Goal: Transaction & Acquisition: Purchase product/service

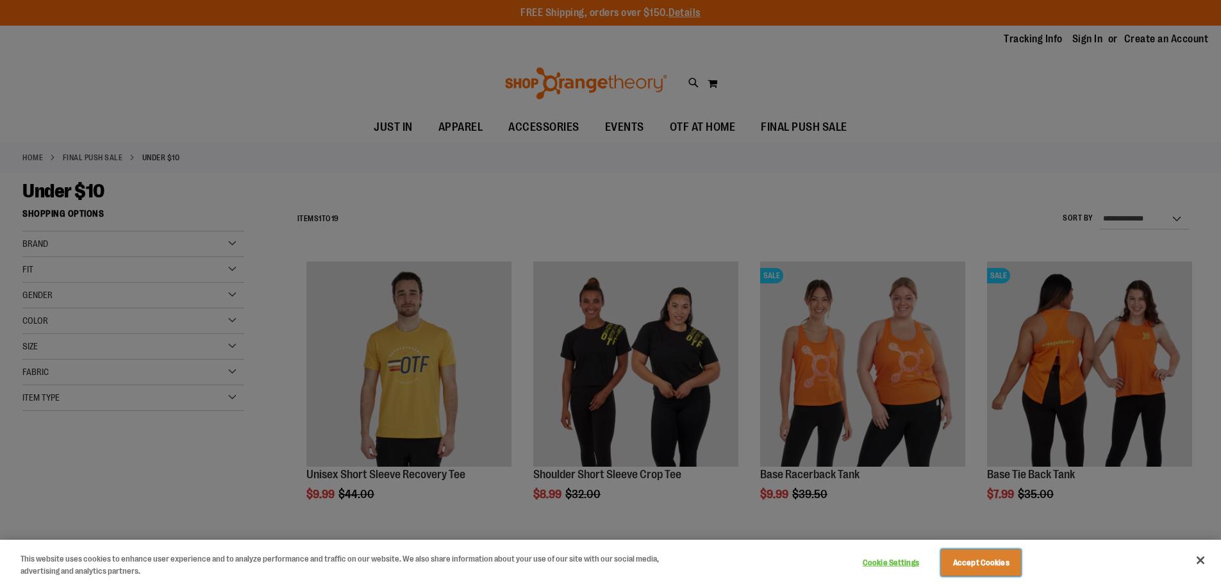
drag, startPoint x: 974, startPoint y: 554, endPoint x: 802, endPoint y: 494, distance: 182.6
click at [965, 559] on button "Accept Cookies" at bounding box center [981, 562] width 80 height 27
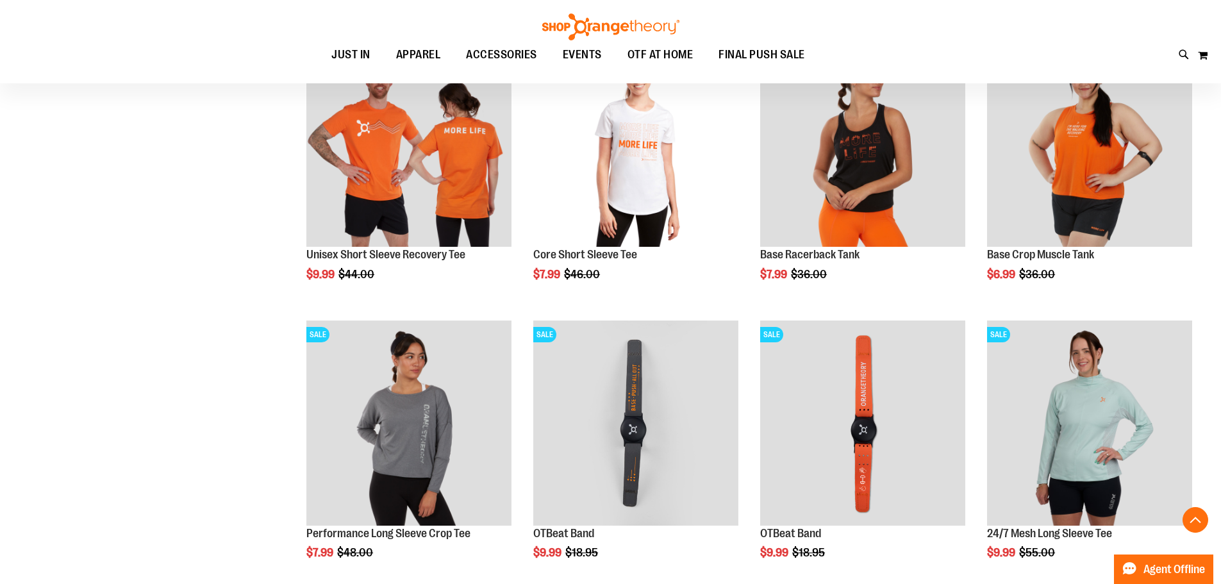
scroll to position [704, 0]
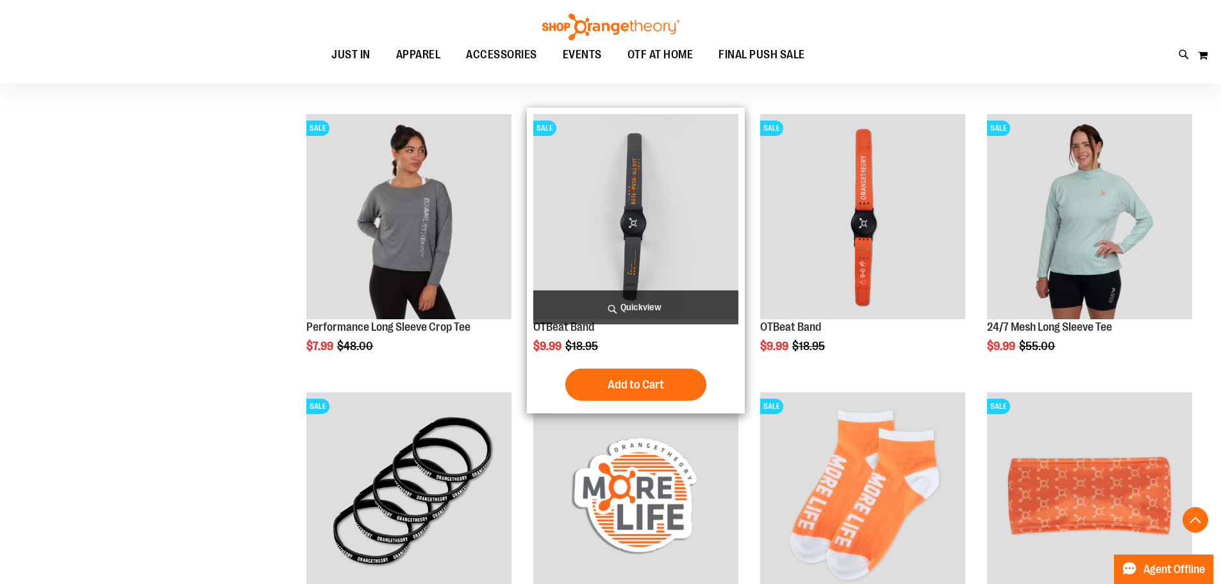
click at [630, 252] on img "product" at bounding box center [635, 216] width 205 height 205
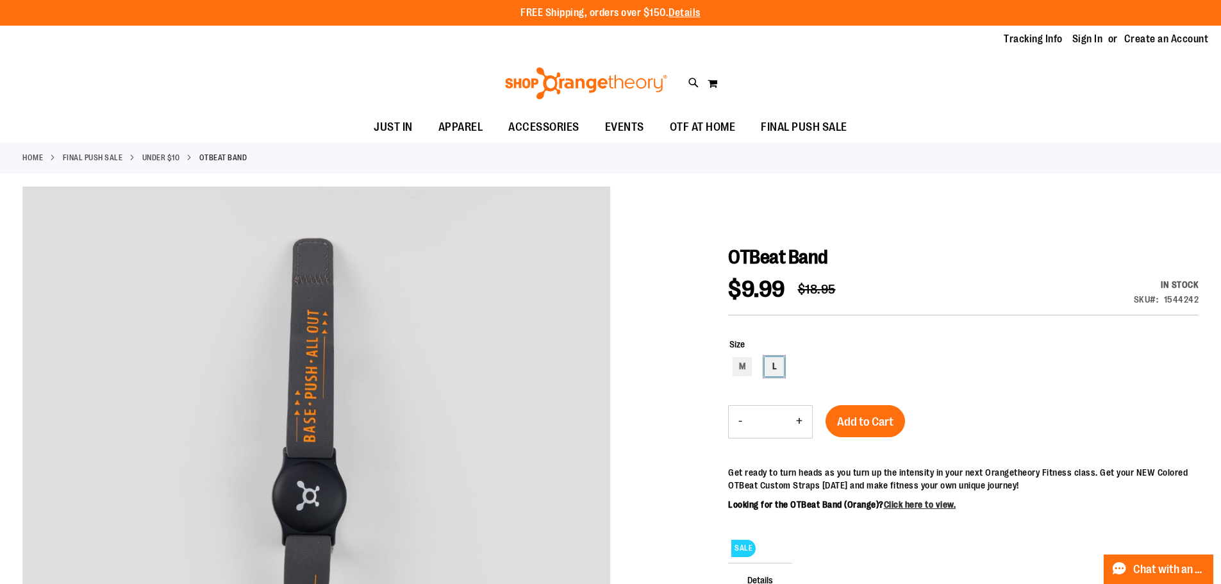
click at [772, 366] on div "L" at bounding box center [774, 366] width 19 height 19
click at [741, 371] on div "M" at bounding box center [742, 366] width 19 height 19
click at [767, 368] on div "L" at bounding box center [774, 366] width 19 height 19
type input "***"
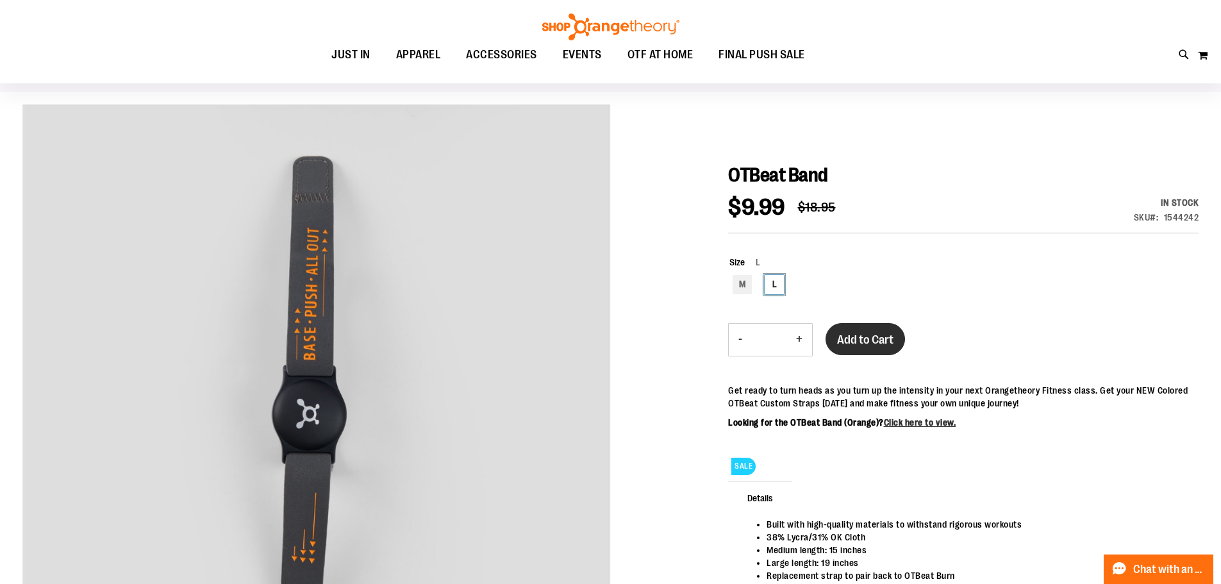
scroll to position [63, 0]
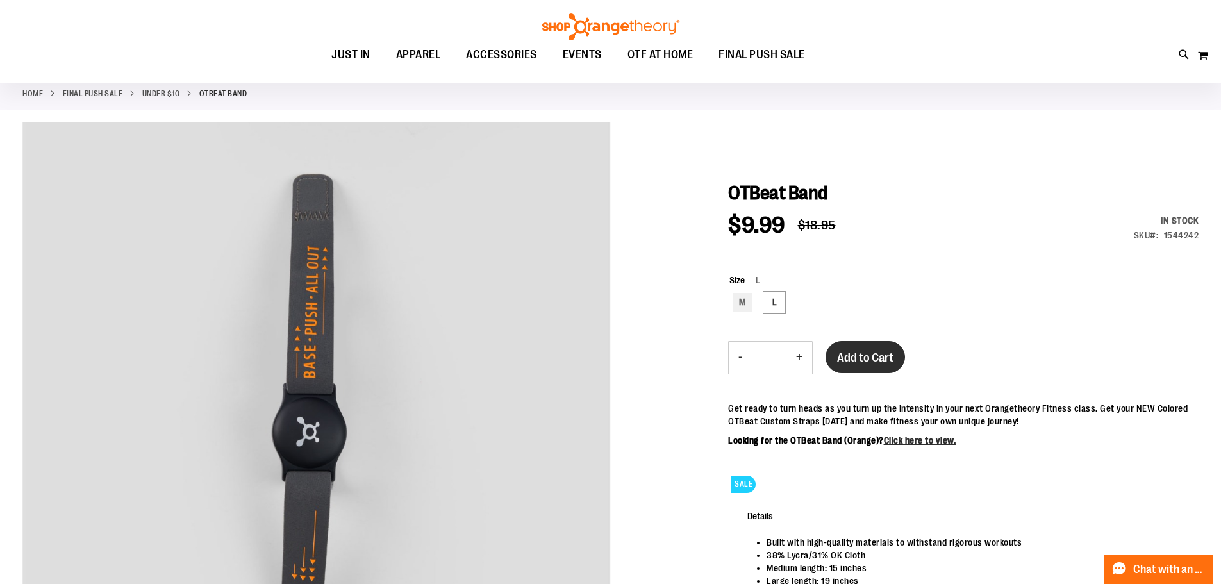
click at [853, 359] on span "Add to Cart" at bounding box center [865, 358] width 56 height 14
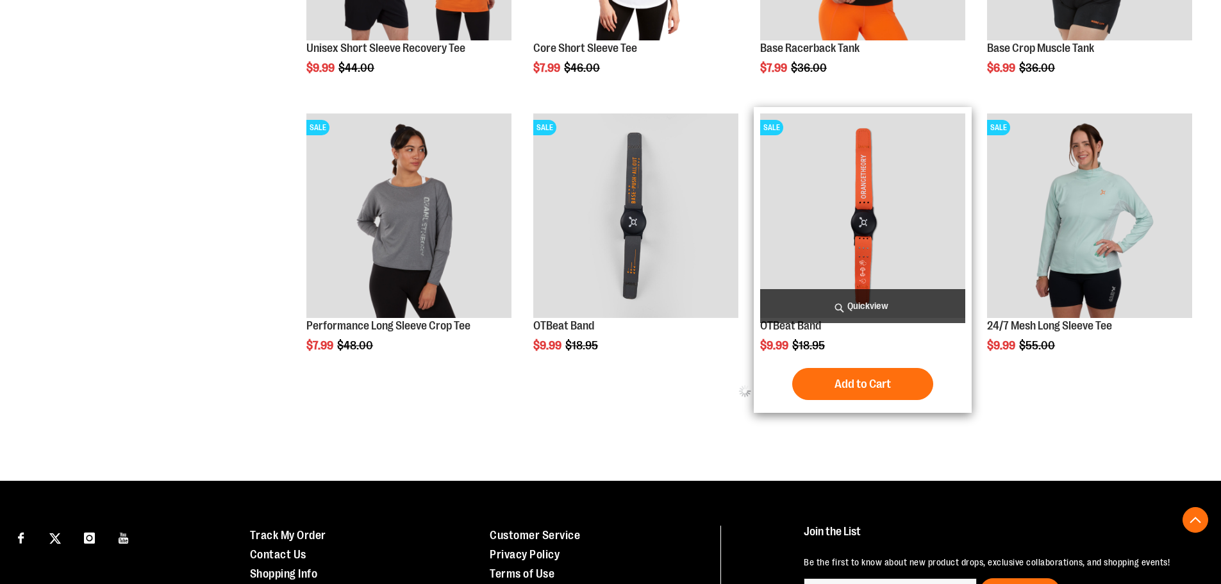
scroll to position [704, 0]
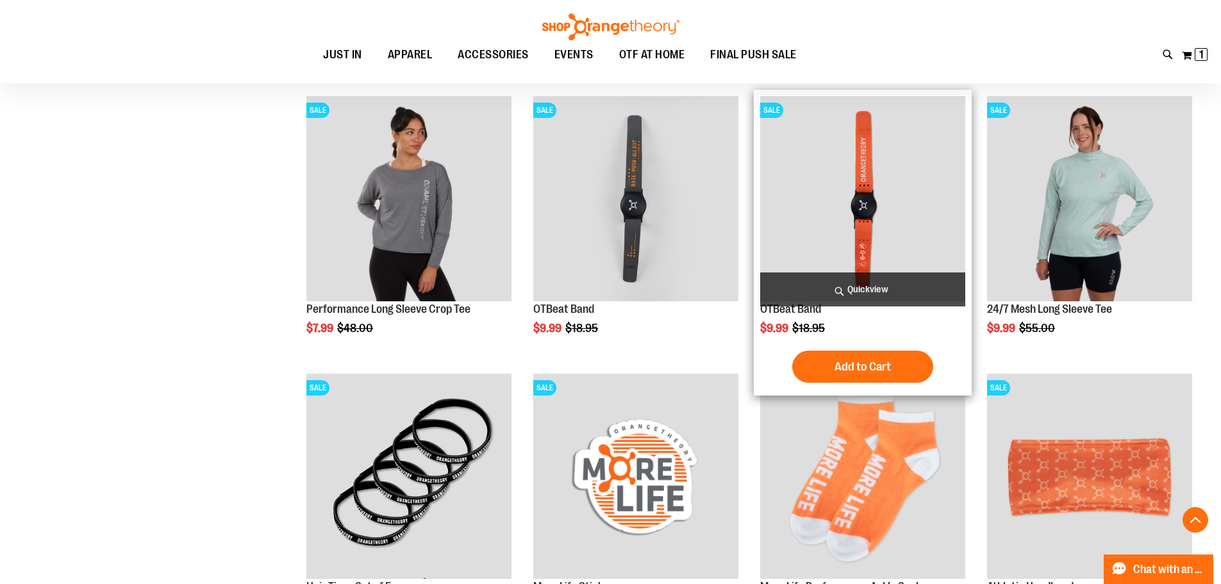
scroll to position [704, 0]
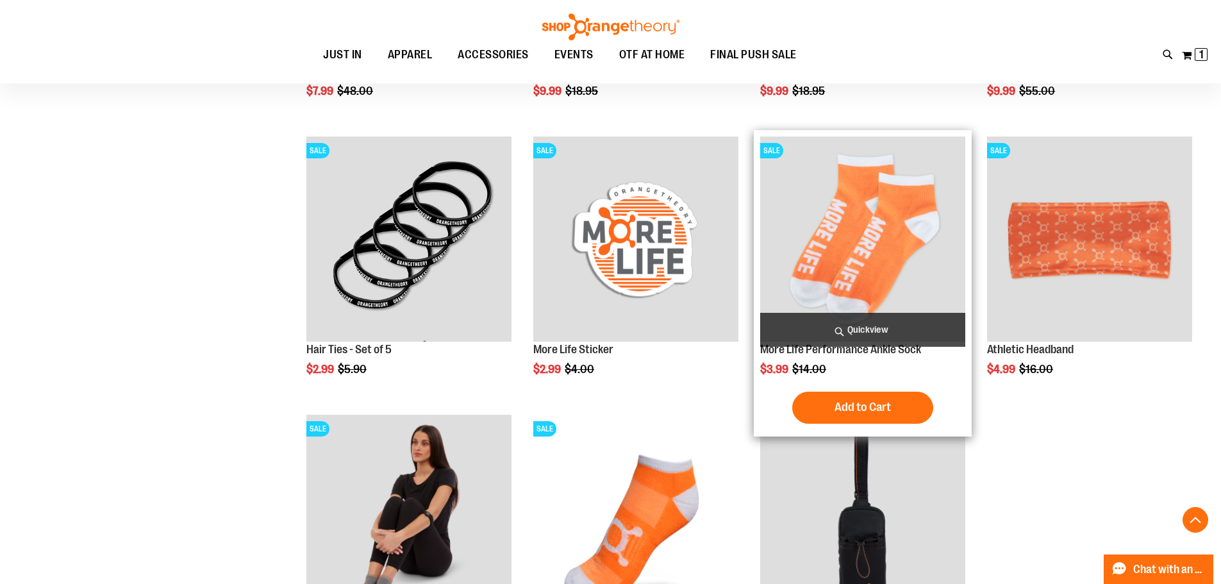
scroll to position [960, 0]
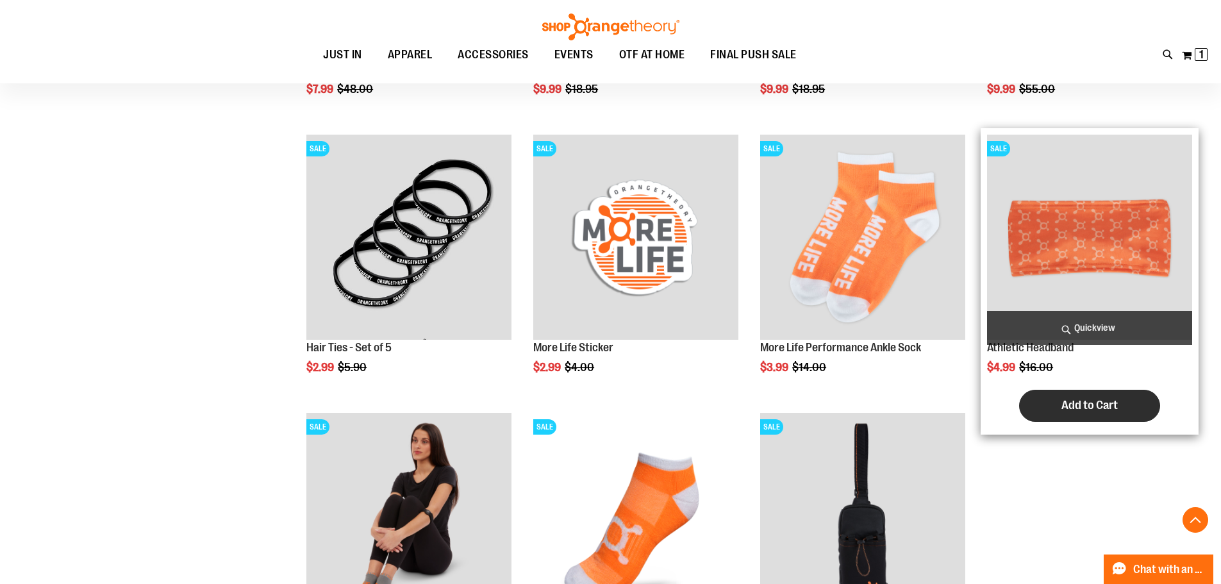
click at [1093, 406] on span "Add to Cart" at bounding box center [1089, 405] width 56 height 14
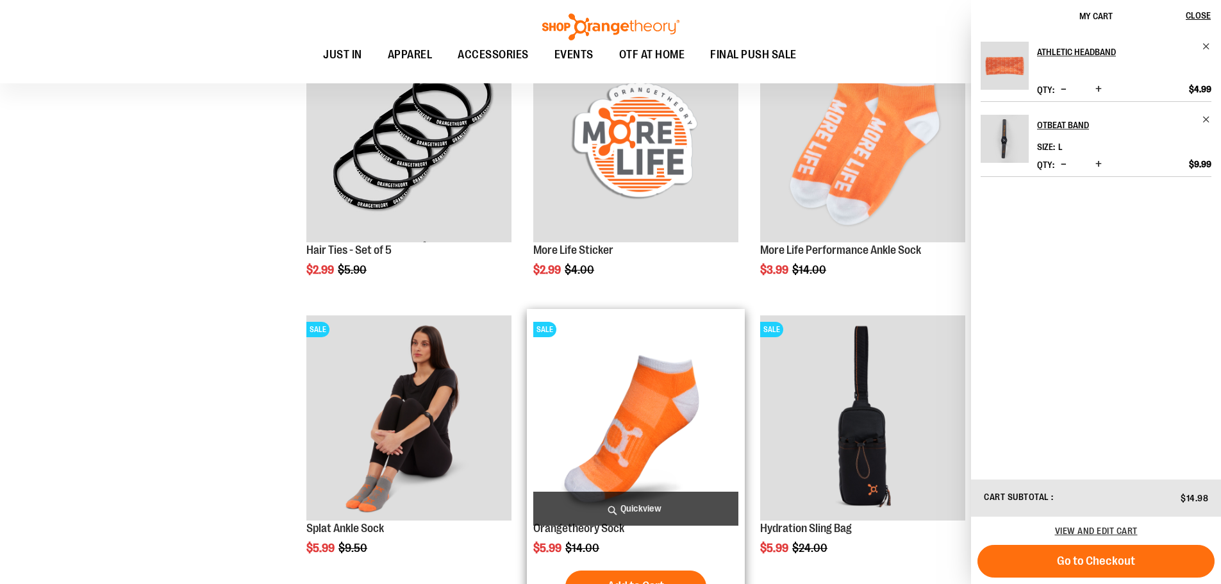
scroll to position [1216, 0]
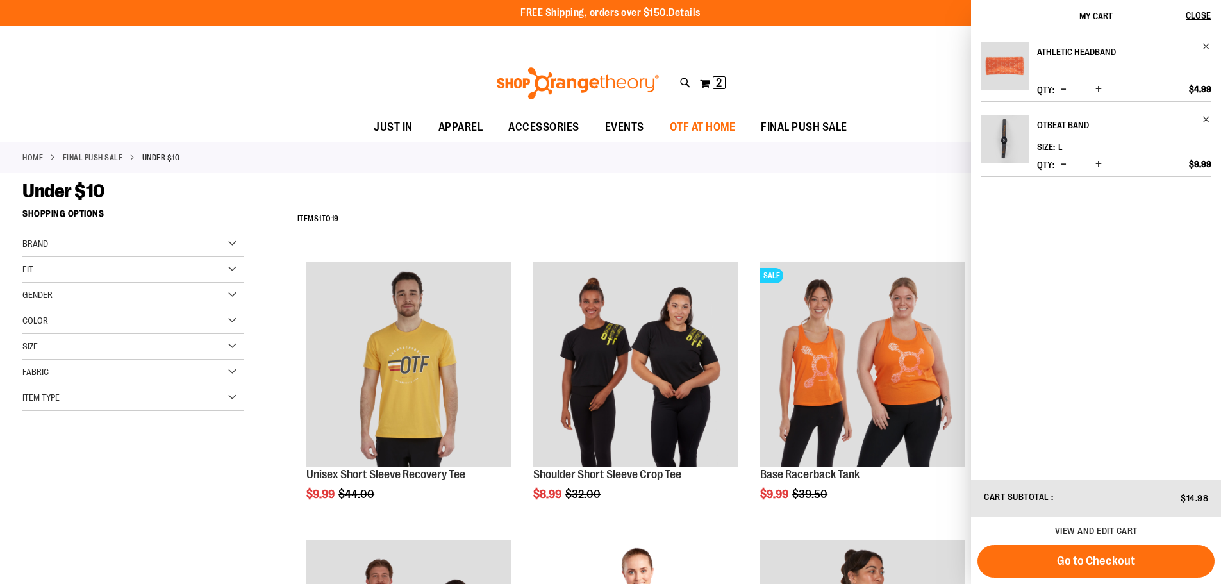
click at [701, 124] on span "OTF AT HOME" at bounding box center [703, 127] width 66 height 29
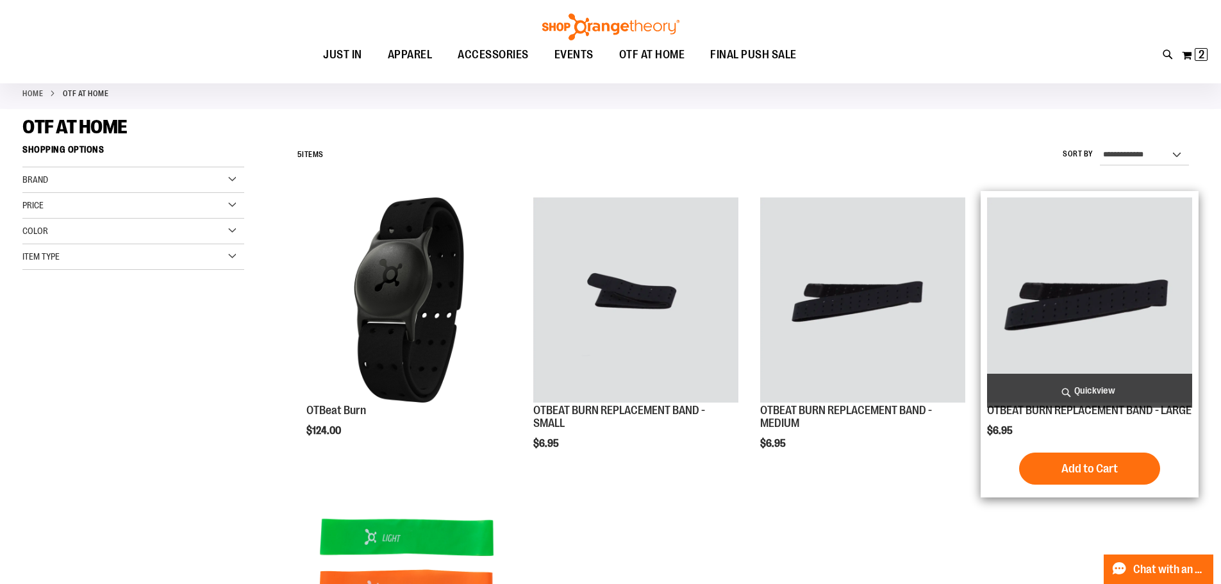
scroll to position [128, 0]
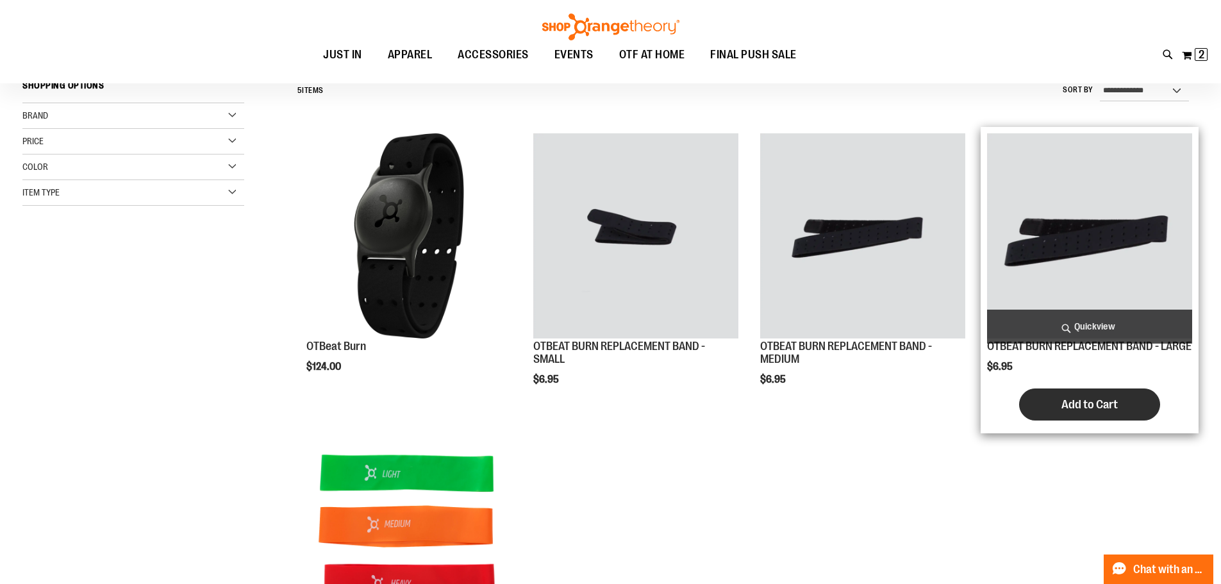
click at [1097, 411] on span "Add to Cart" at bounding box center [1089, 404] width 56 height 14
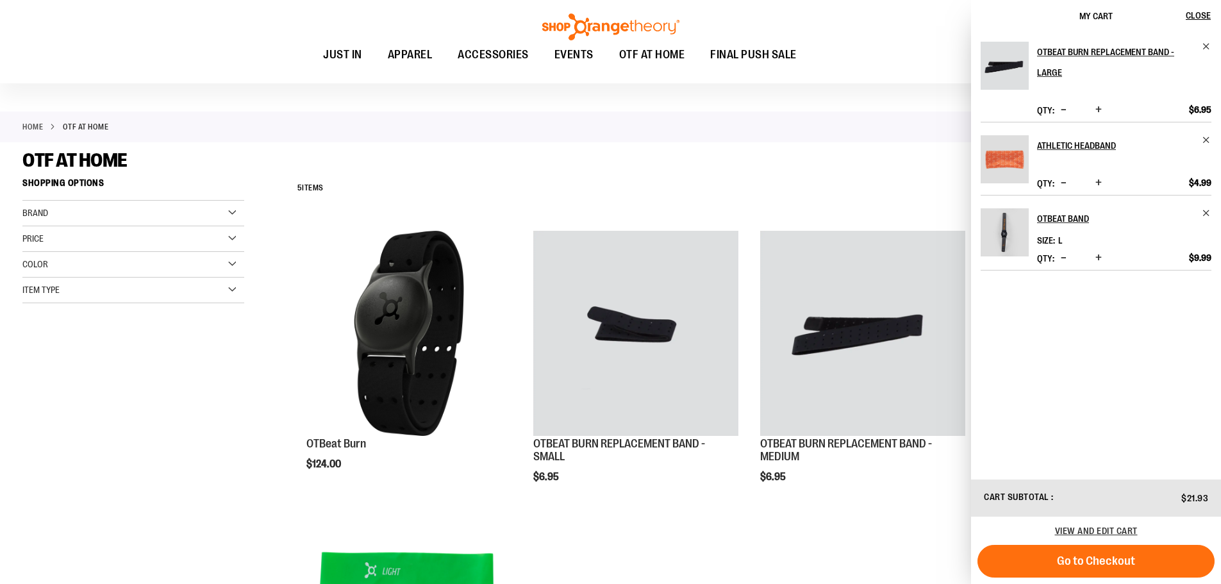
scroll to position [0, 0]
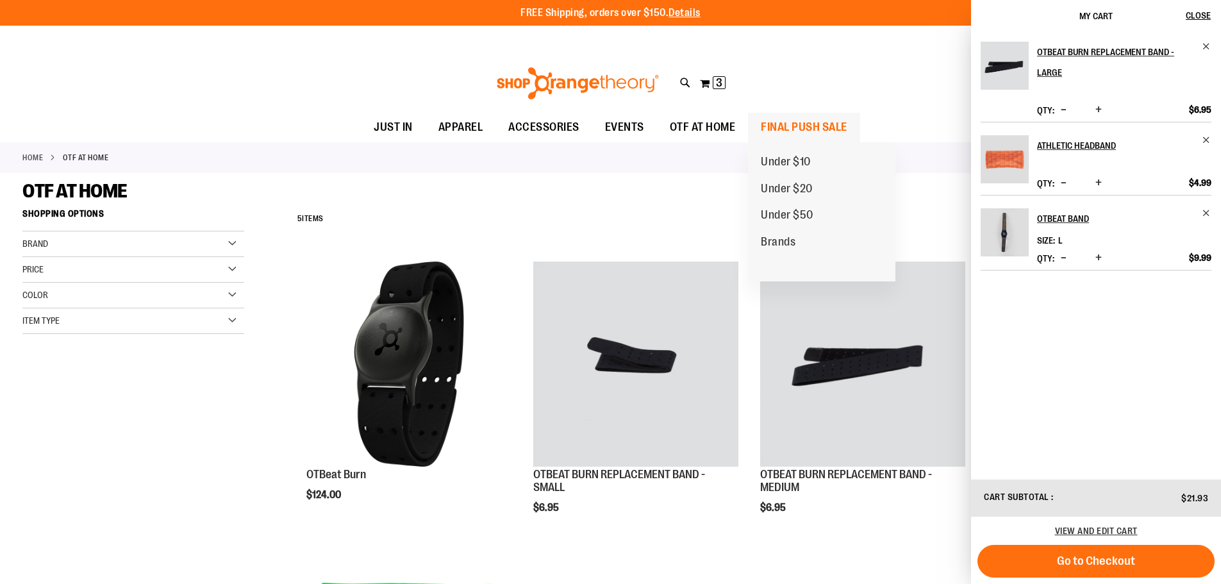
click at [800, 130] on span "FINAL PUSH SALE" at bounding box center [804, 127] width 87 height 29
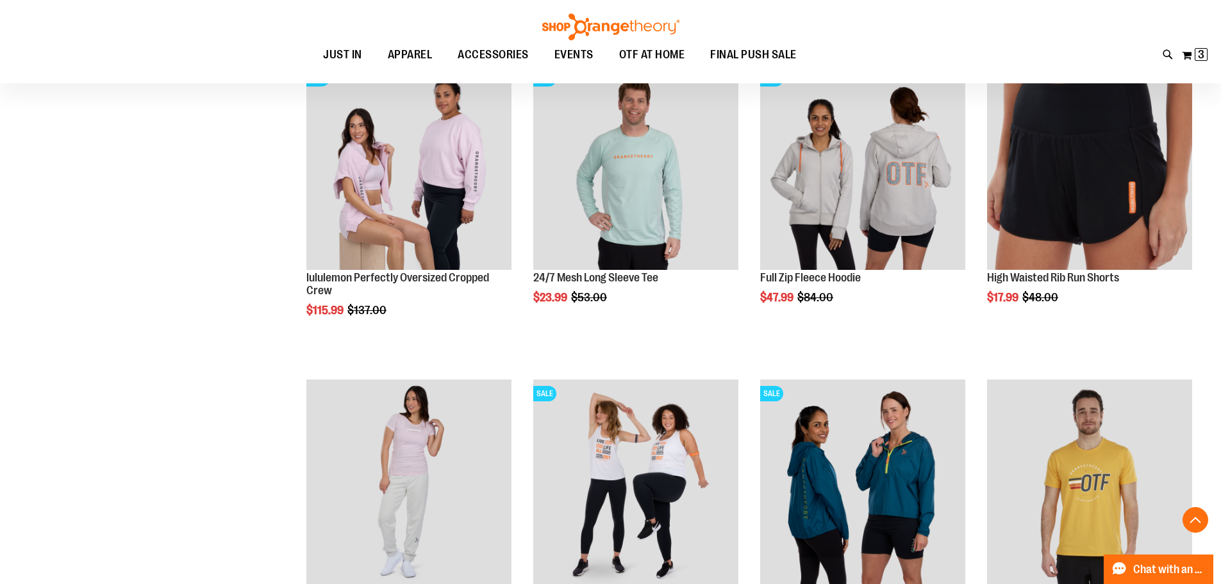
scroll to position [512, 0]
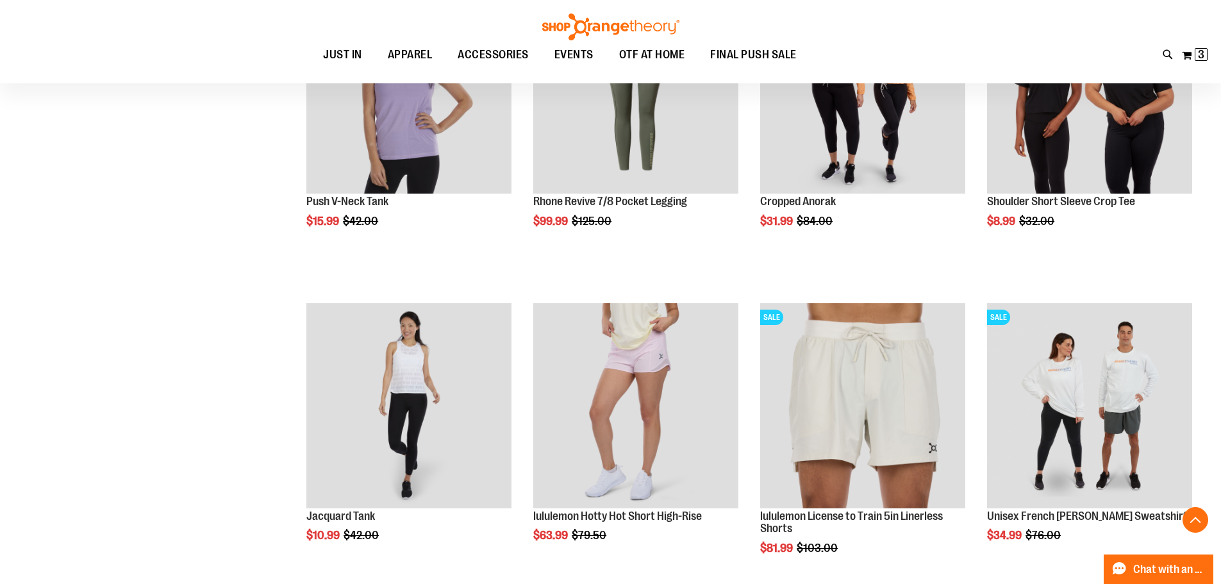
scroll to position [1380, 0]
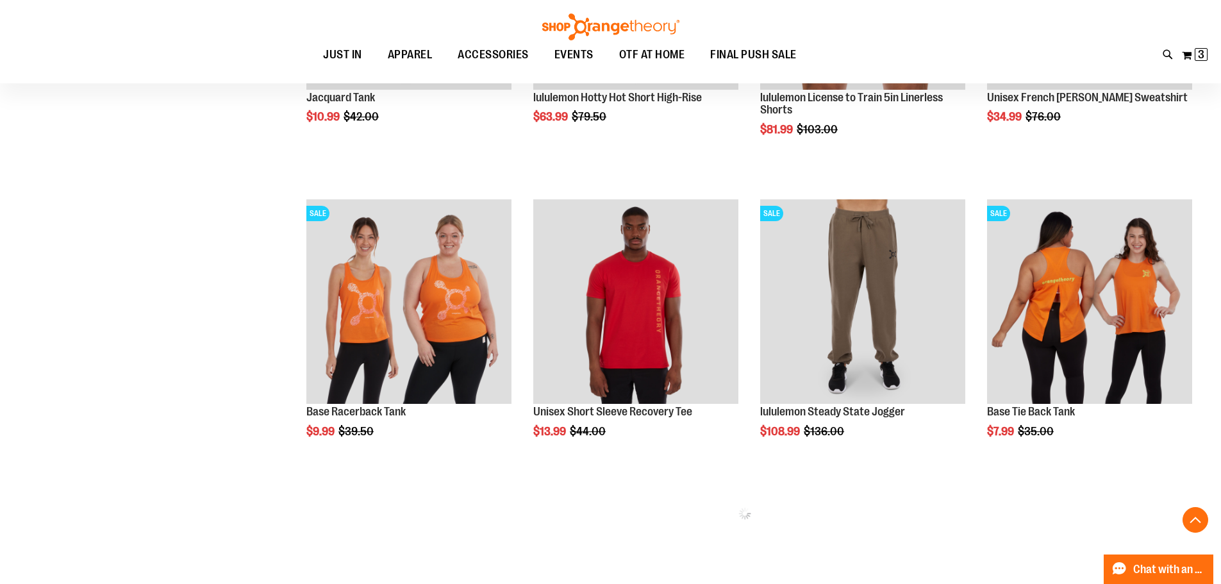
scroll to position [1636, 0]
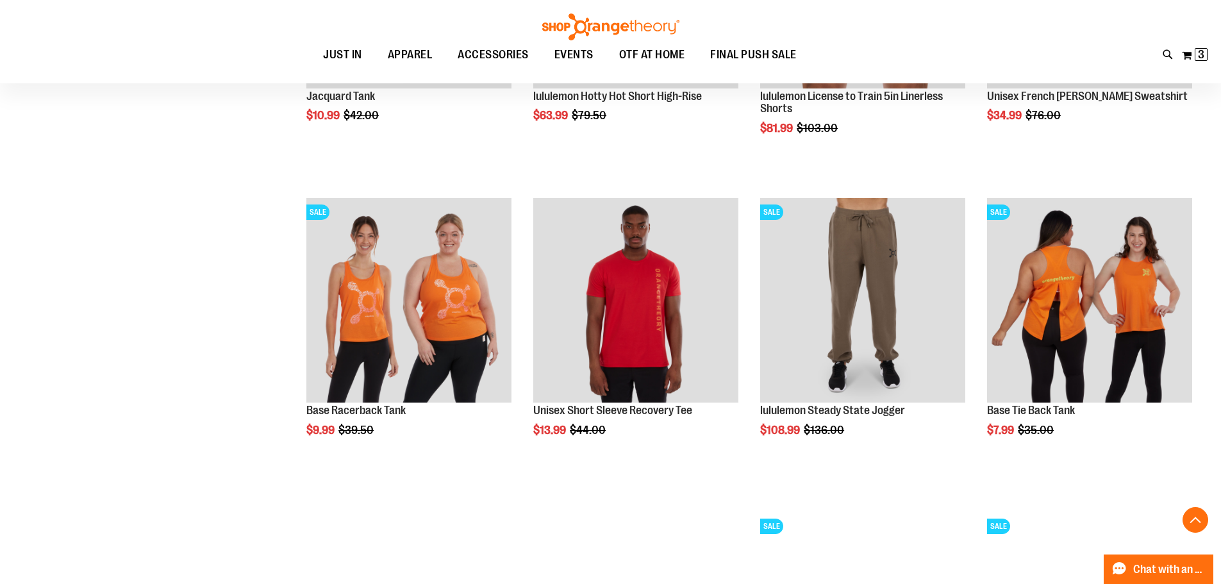
click at [239, 224] on div "**********" at bounding box center [610, 46] width 1176 height 2961
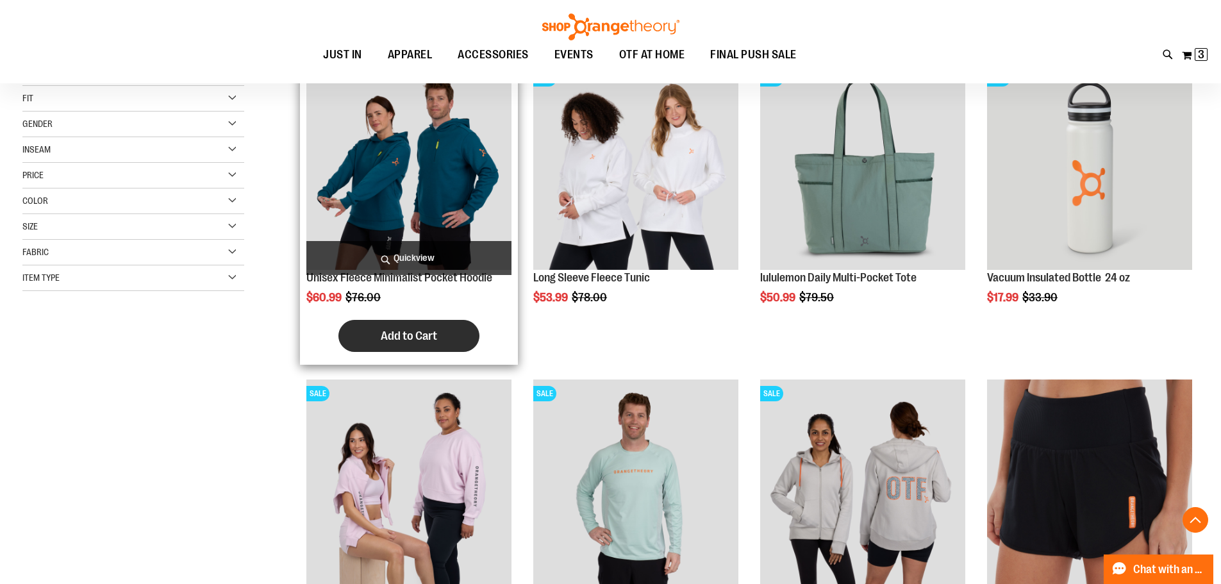
scroll to position [320, 0]
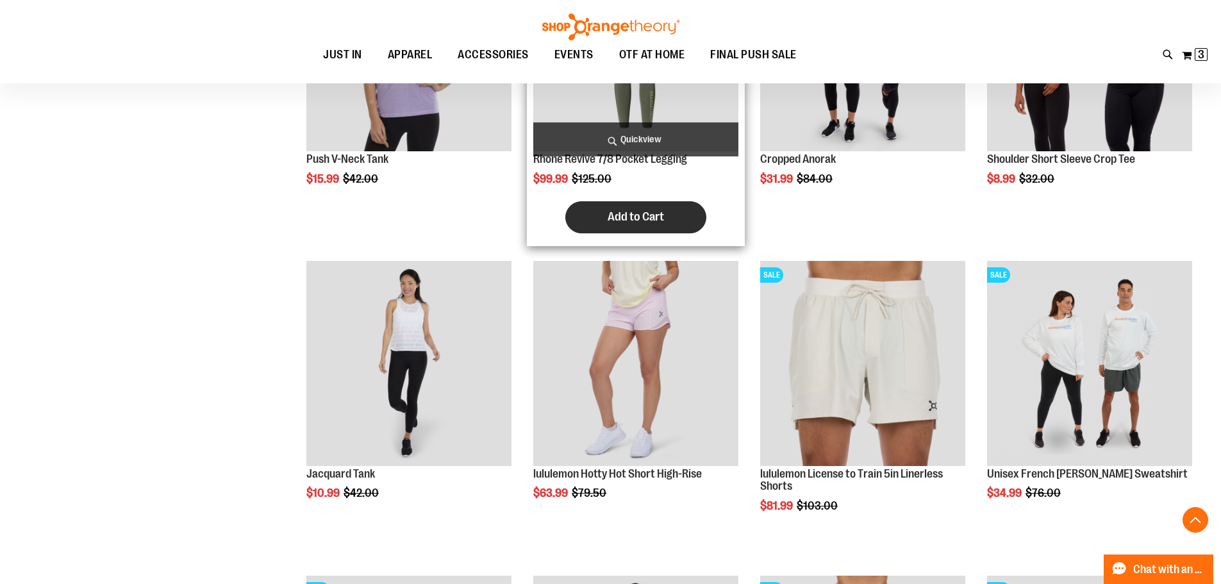
scroll to position [1281, 0]
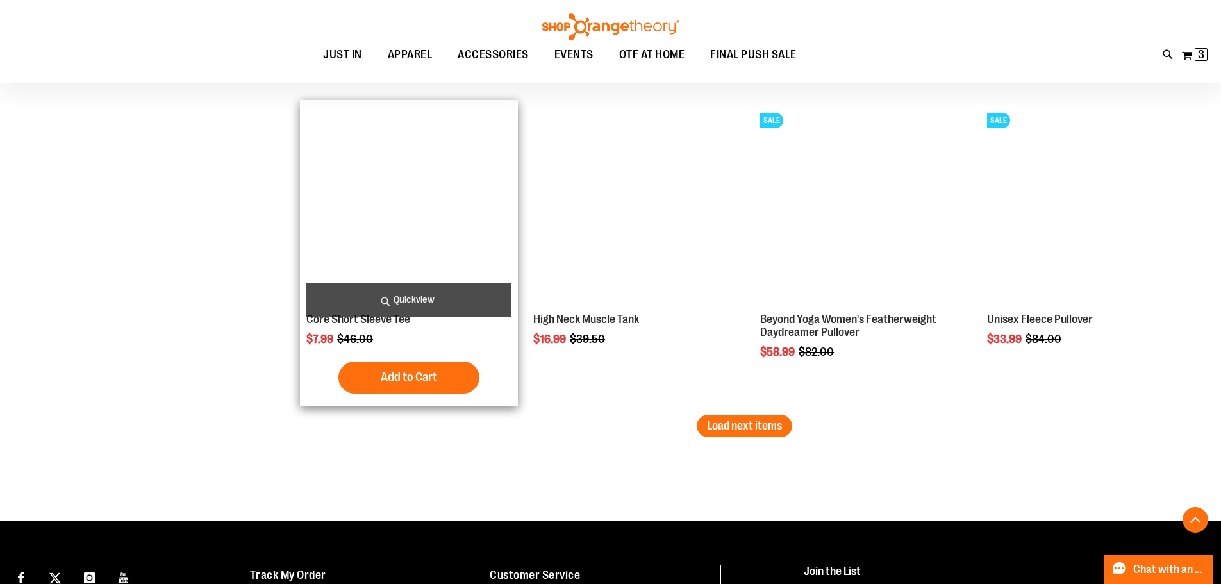
scroll to position [2755, 0]
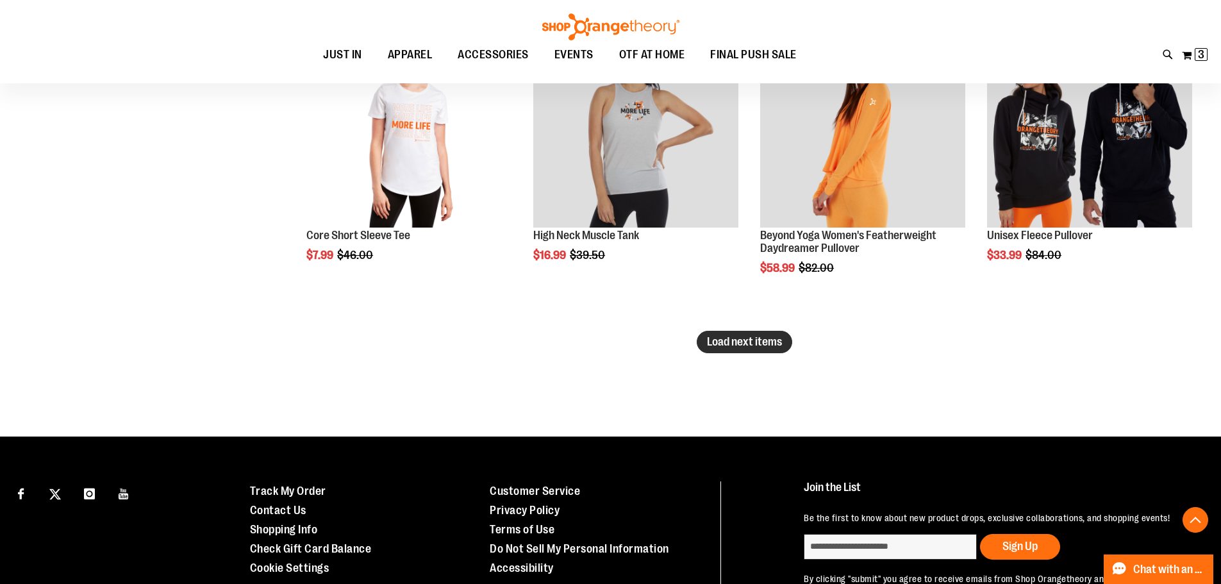
click at [741, 343] on span "Load next items" at bounding box center [744, 341] width 75 height 13
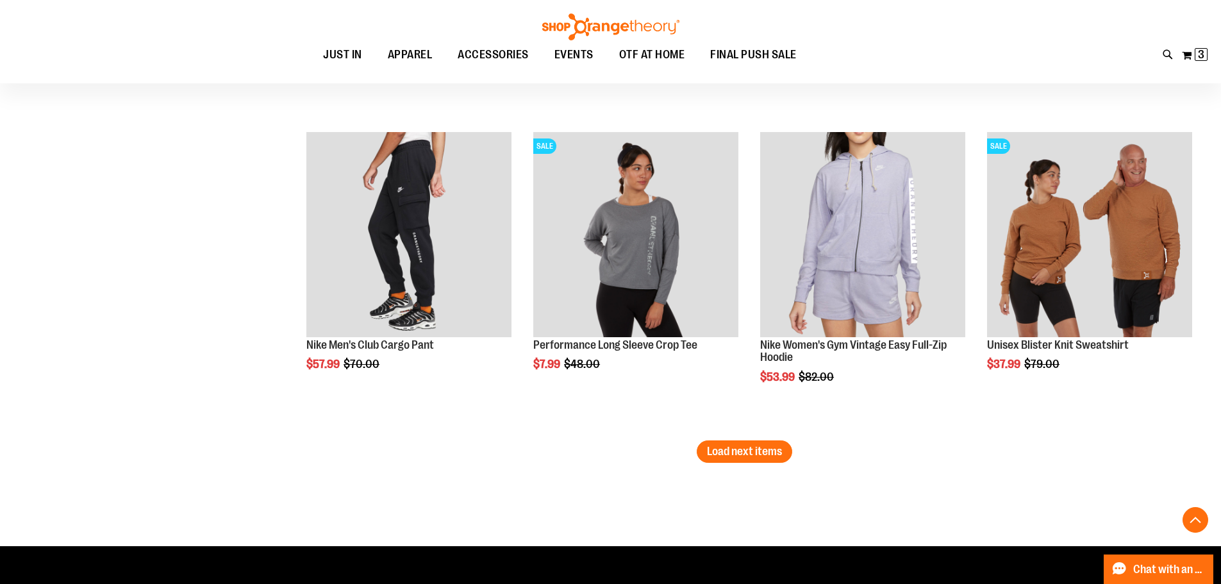
scroll to position [3652, 0]
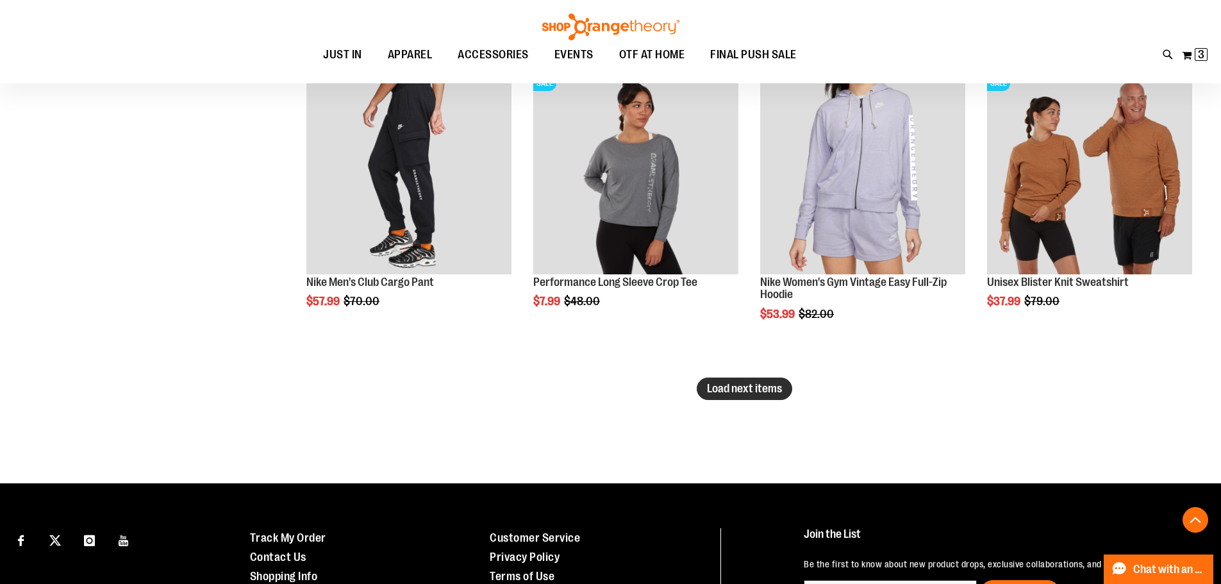
click at [759, 386] on span "Load next items" at bounding box center [744, 388] width 75 height 13
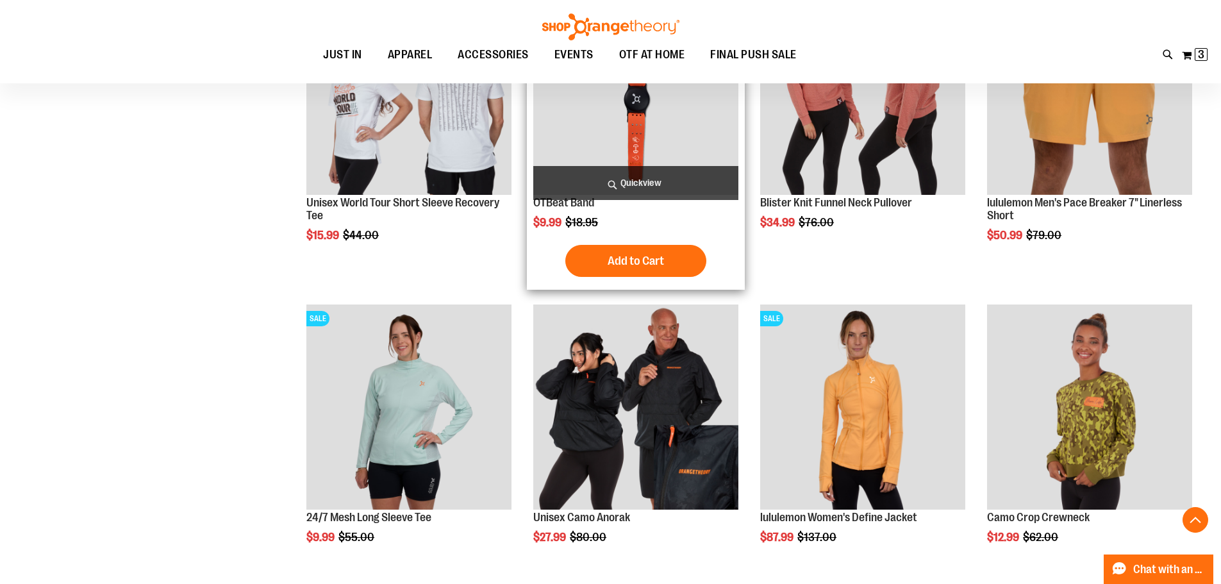
scroll to position [4485, 0]
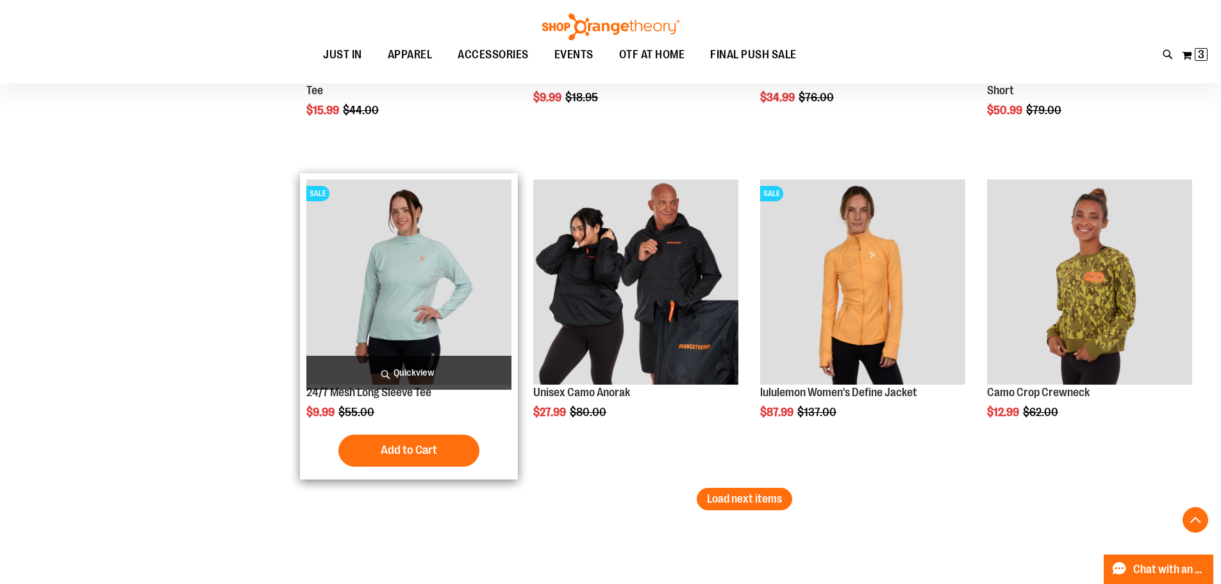
click at [403, 291] on img "product" at bounding box center [408, 281] width 205 height 205
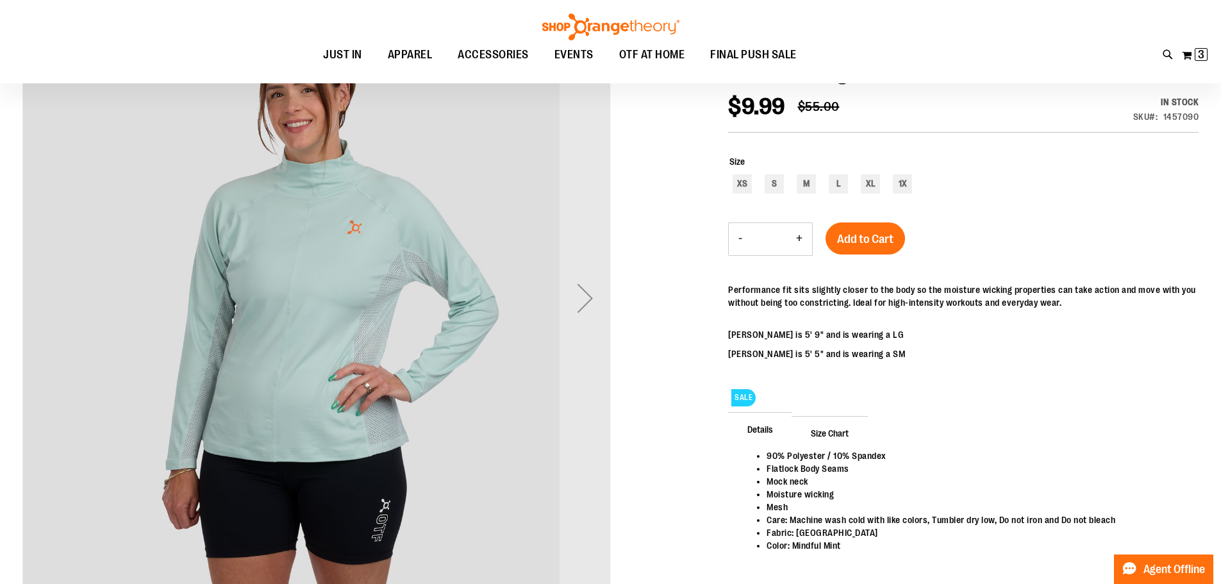
scroll to position [192, 0]
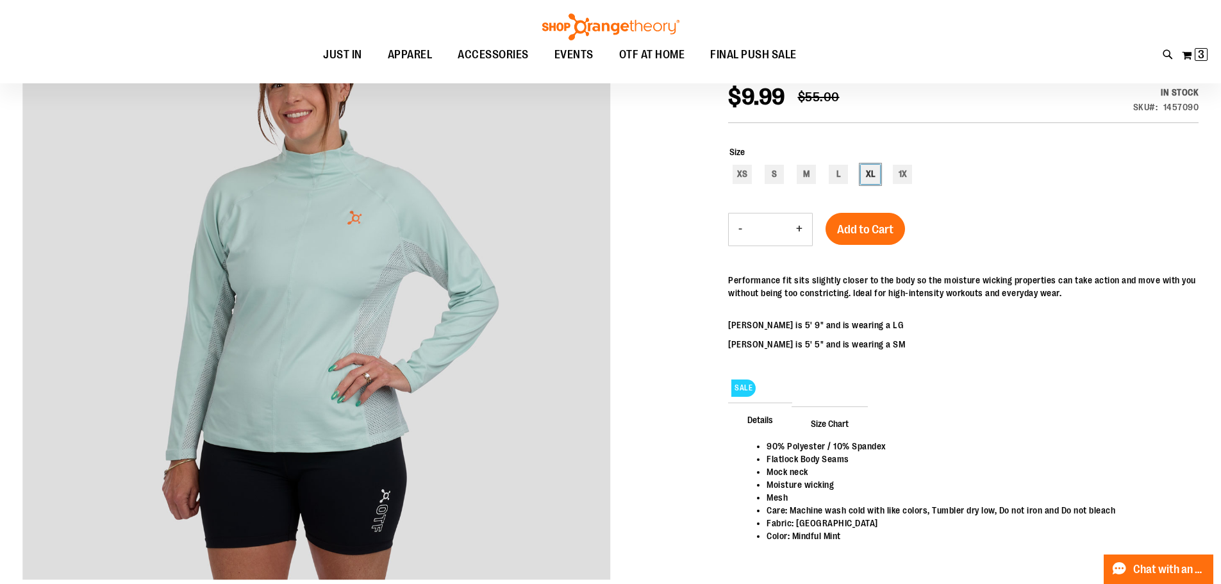
click at [863, 178] on div "XL" at bounding box center [870, 174] width 19 height 19
type input "***"
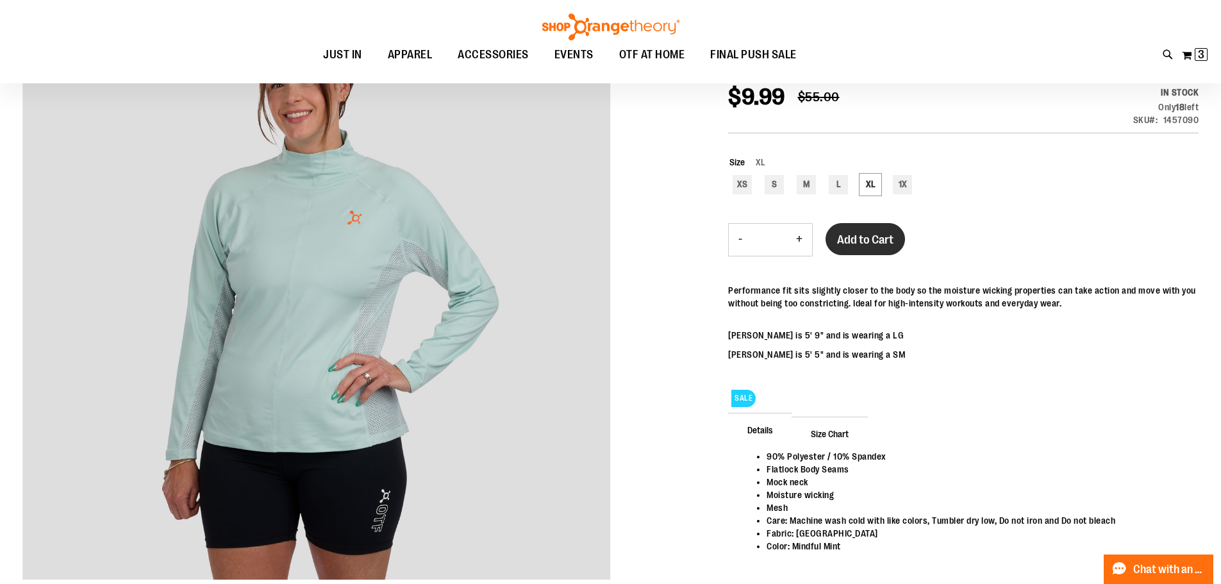
click at [858, 228] on button "Add to Cart" at bounding box center [864, 239] width 79 height 32
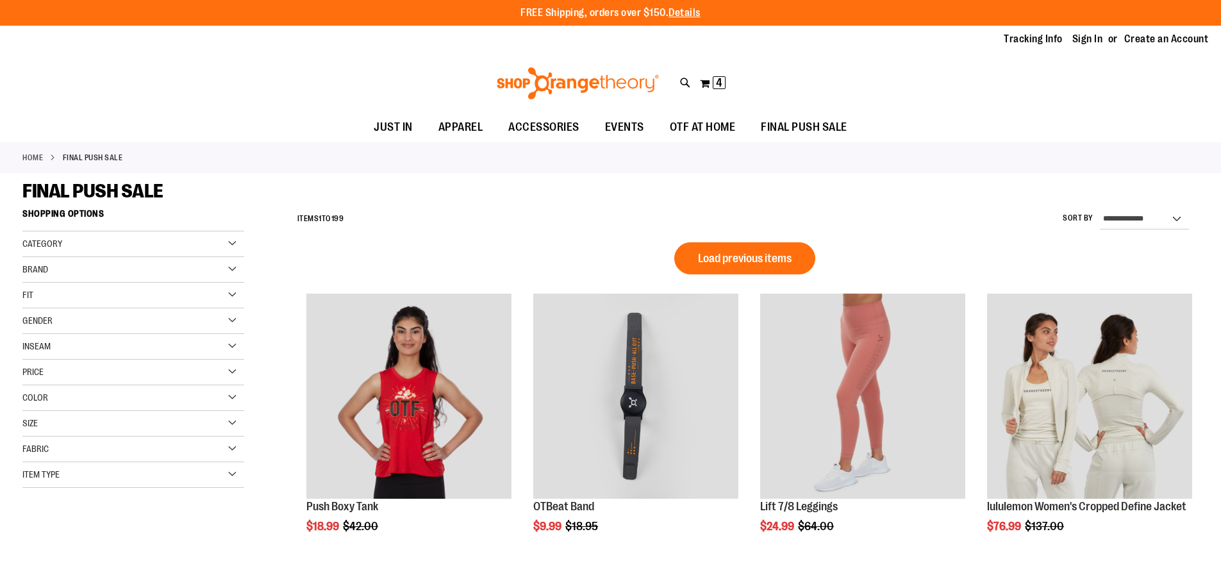
scroll to position [969, 0]
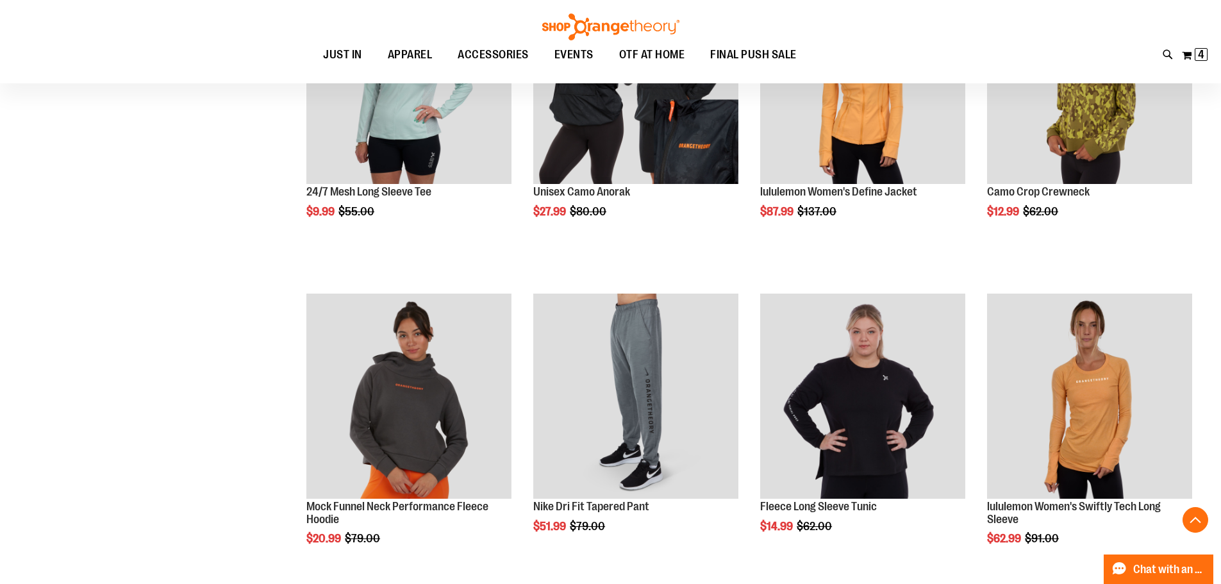
scroll to position [1033, 0]
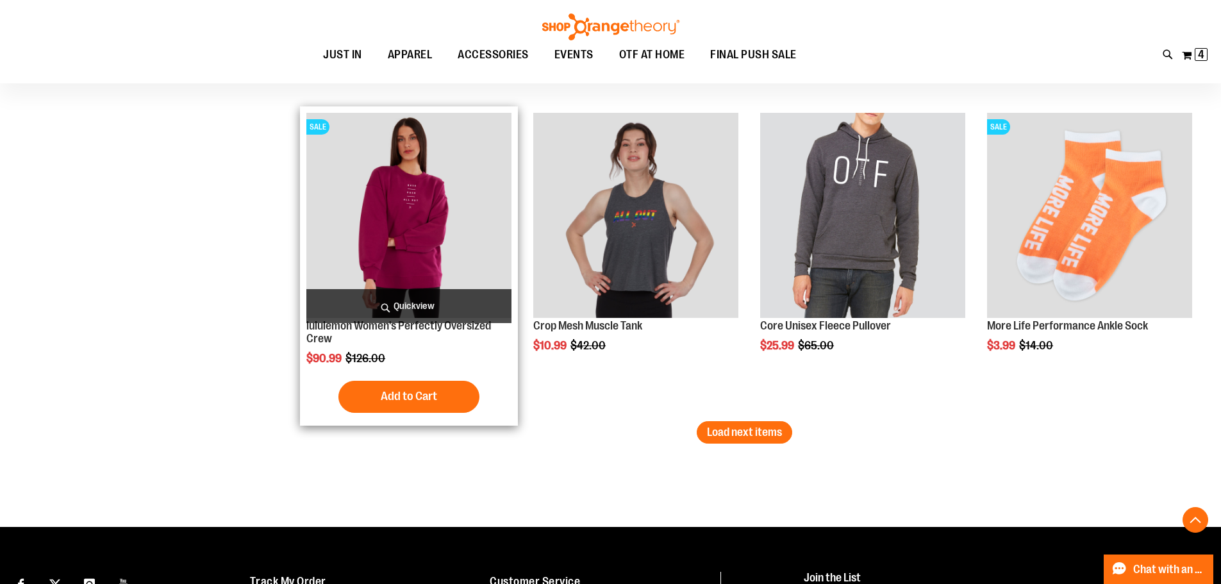
scroll to position [2763, 0]
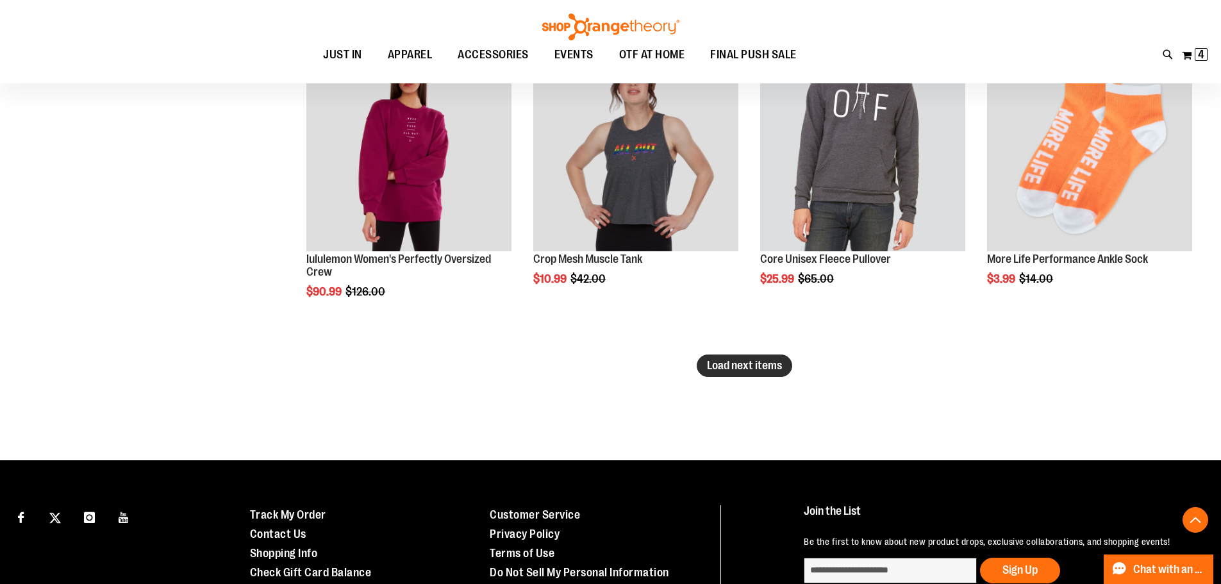
click at [724, 365] on span "Load next items" at bounding box center [744, 365] width 75 height 13
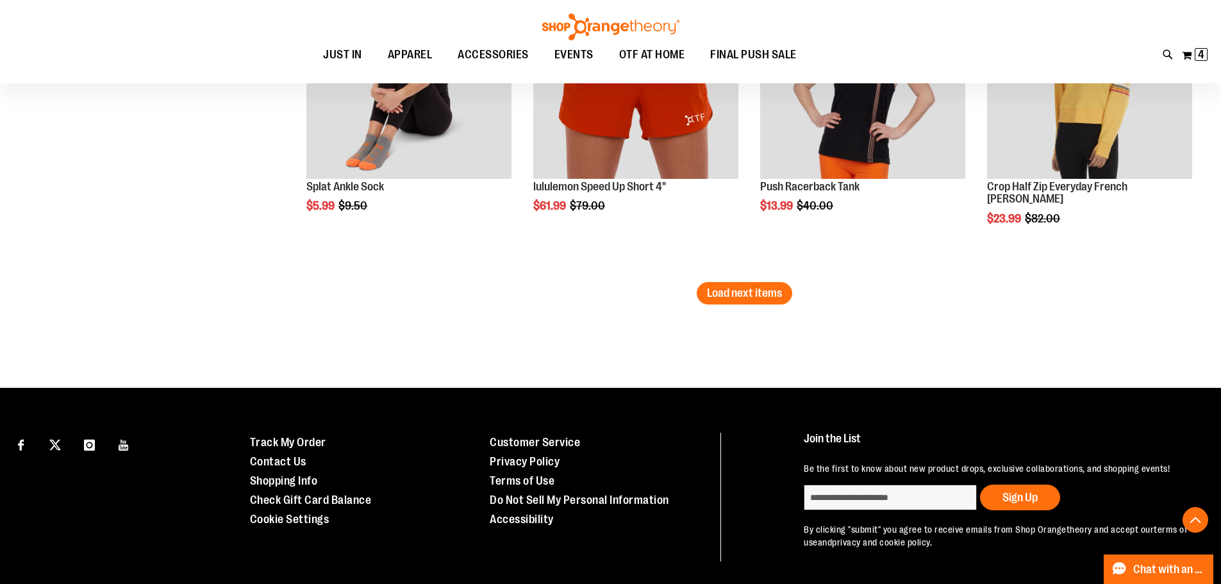
scroll to position [3789, 0]
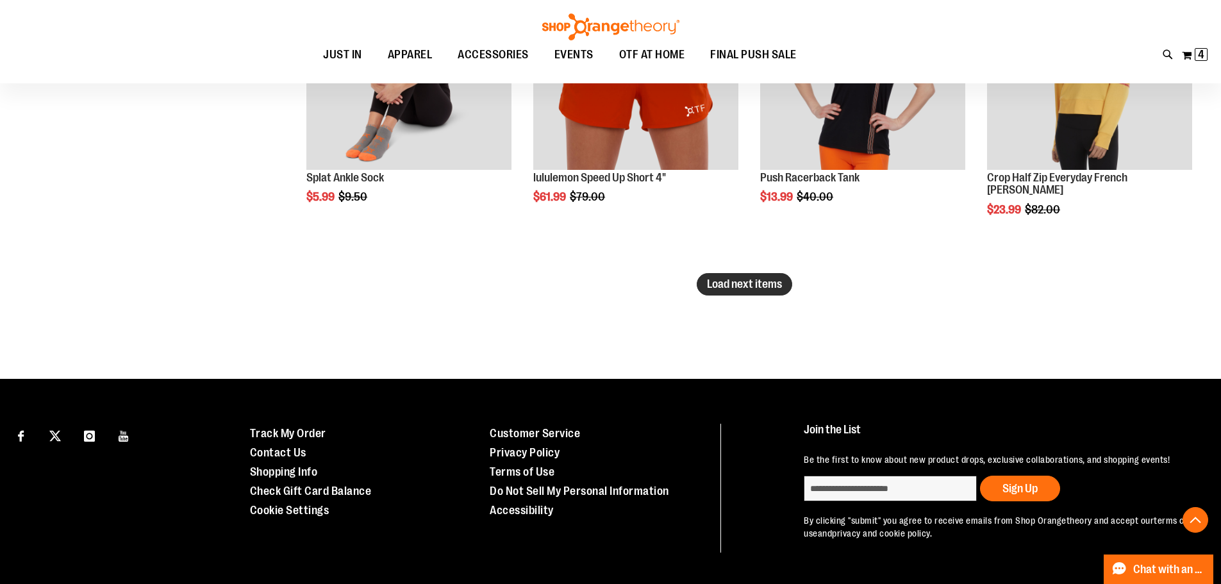
click at [732, 283] on span "Load next items" at bounding box center [744, 283] width 75 height 13
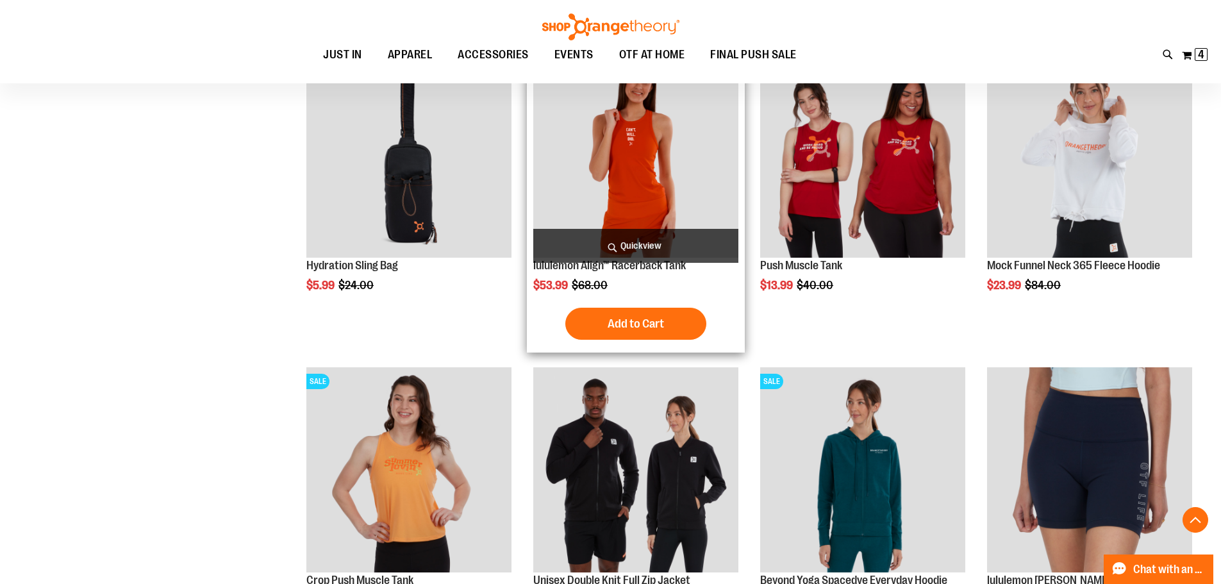
scroll to position [4494, 0]
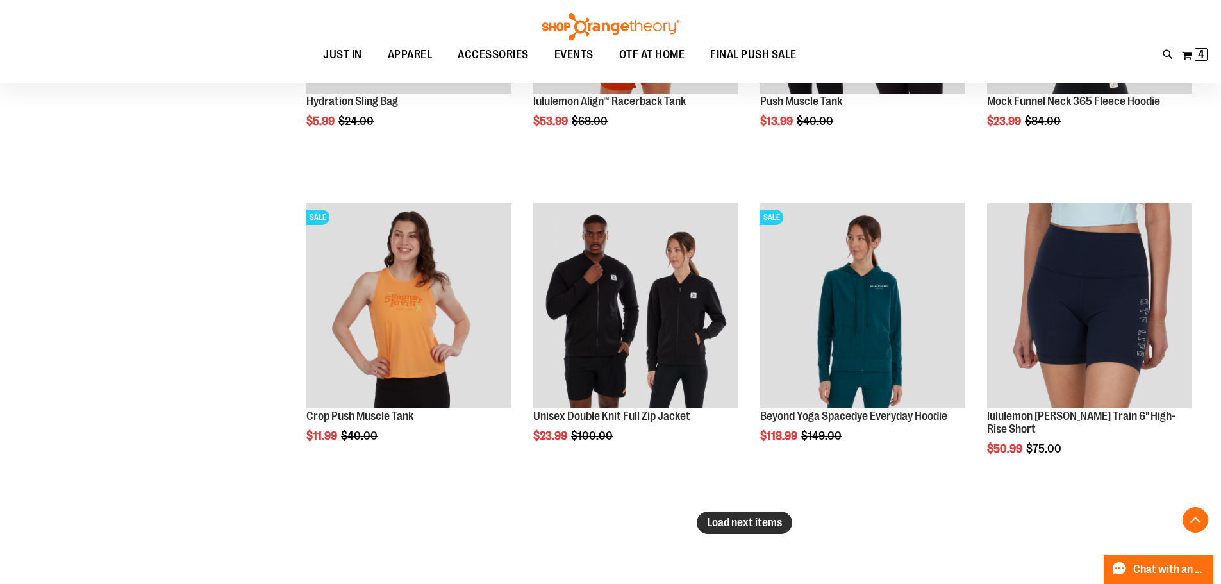
click at [745, 524] on span "Load next items" at bounding box center [744, 522] width 75 height 13
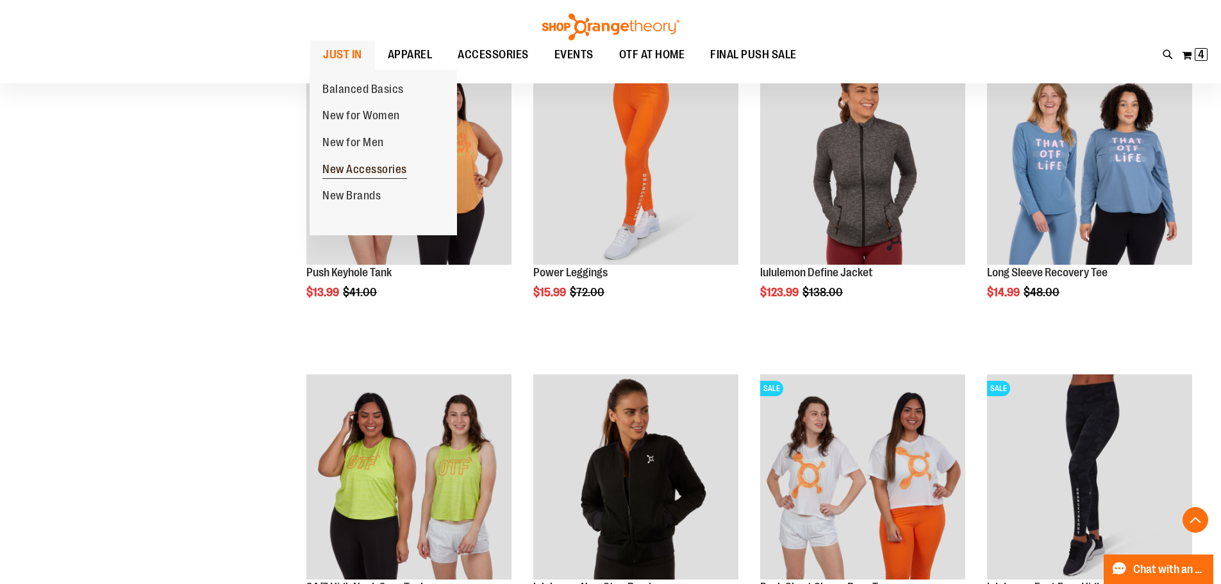
scroll to position [5455, 0]
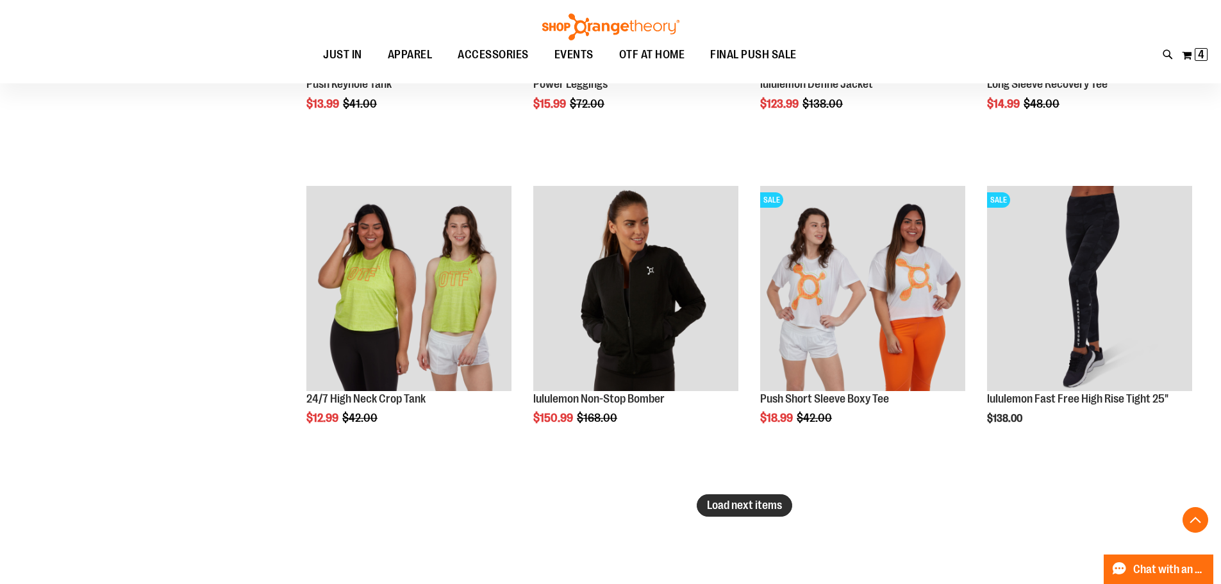
click at [736, 502] on span "Load next items" at bounding box center [744, 505] width 75 height 13
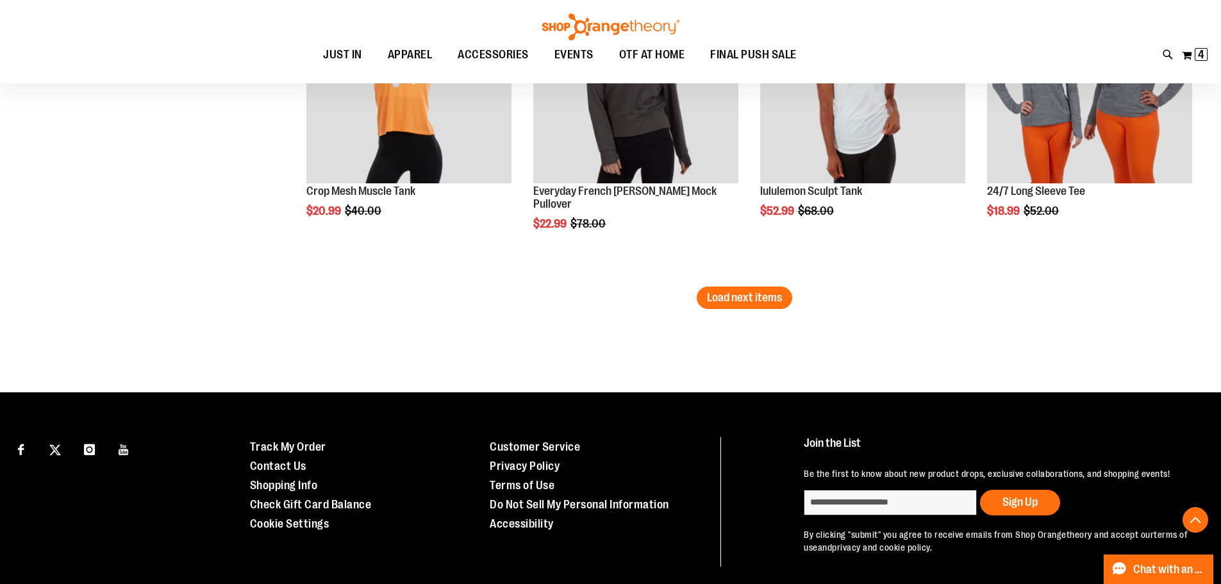
scroll to position [6609, 0]
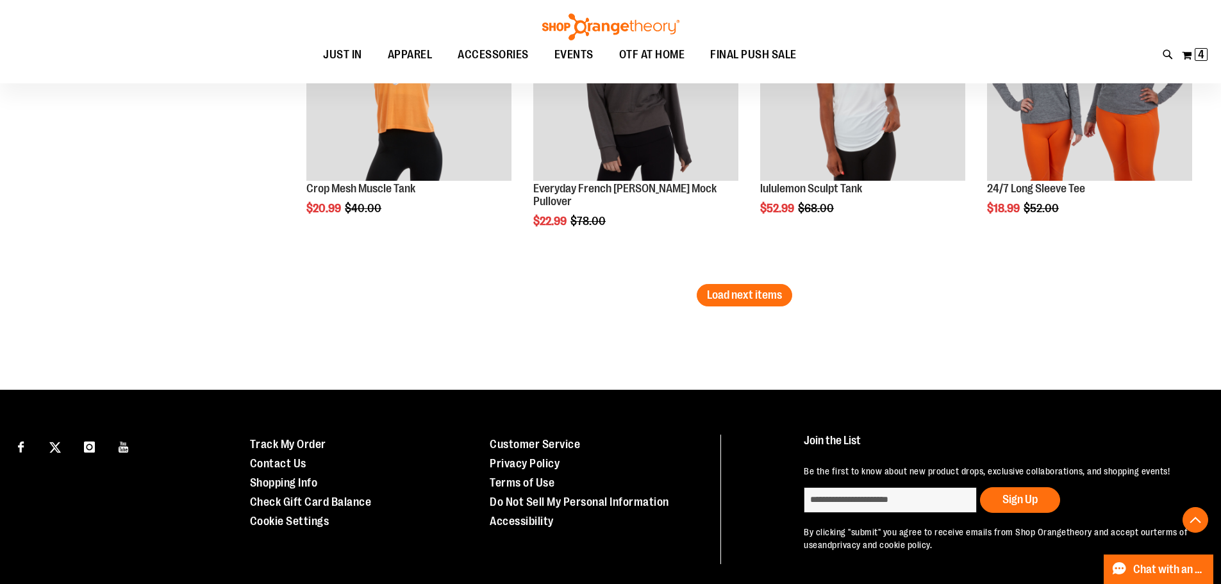
click at [727, 287] on button "Load next items" at bounding box center [744, 295] width 95 height 22
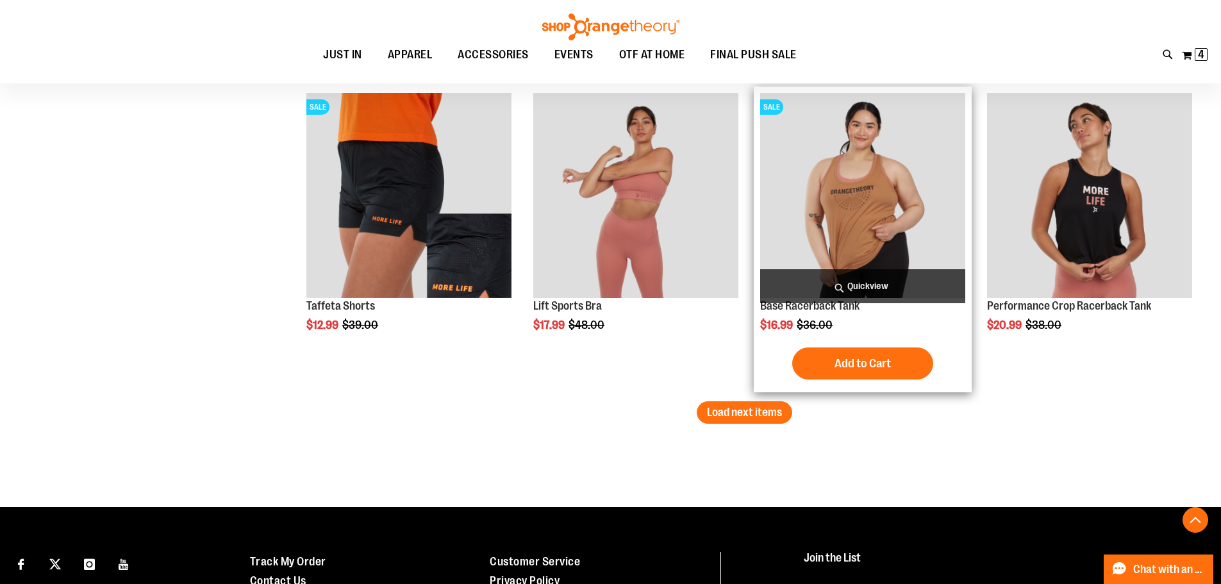
scroll to position [7442, 0]
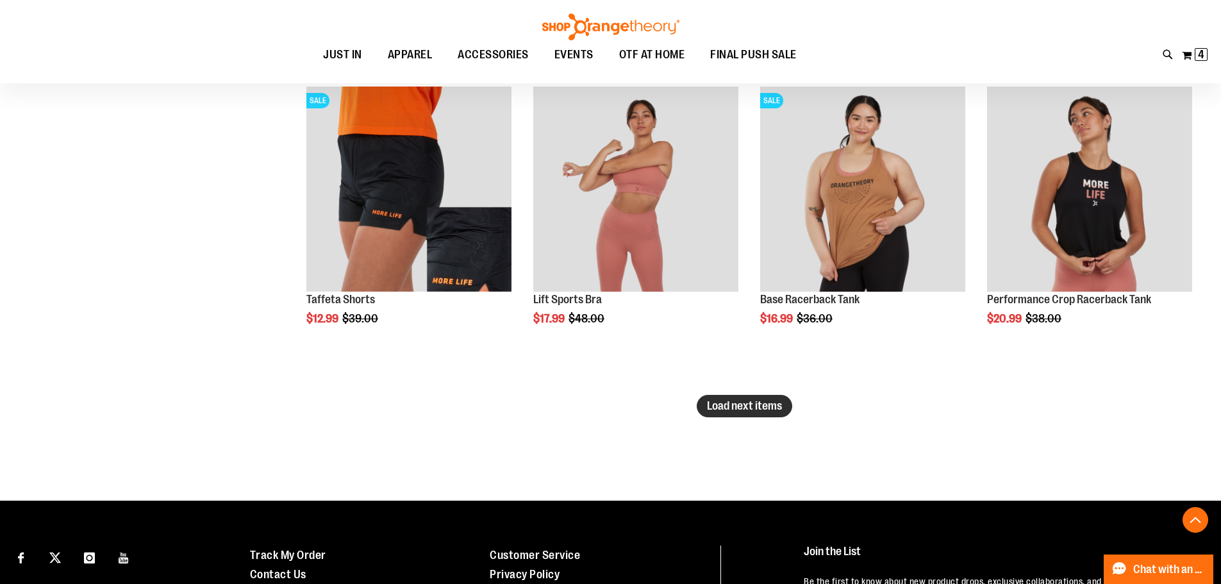
click at [735, 405] on span "Load next items" at bounding box center [744, 405] width 75 height 13
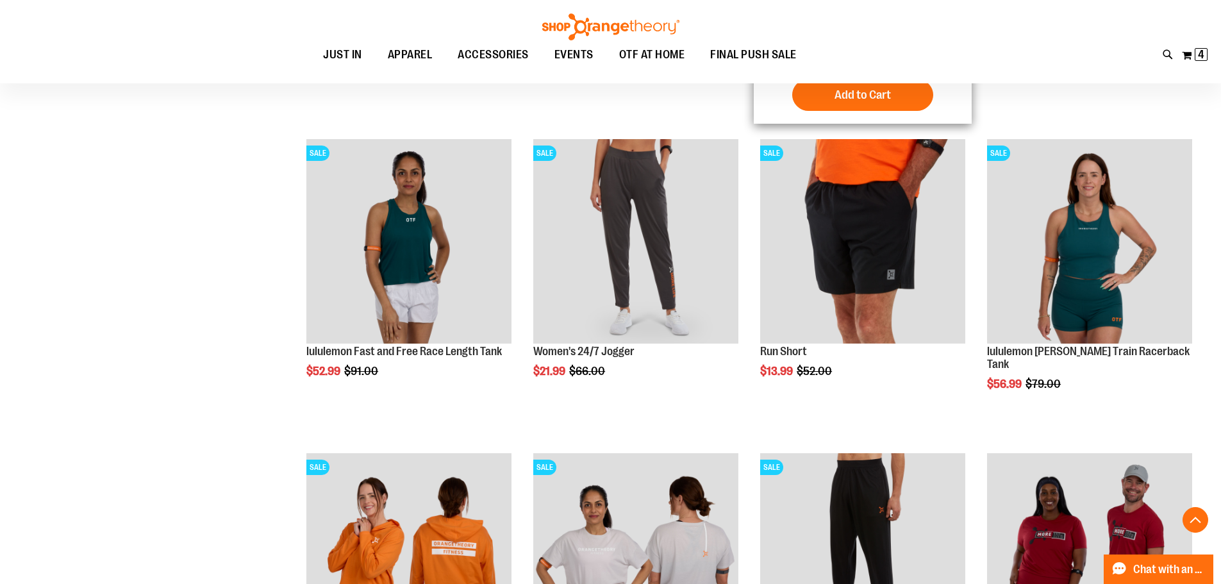
scroll to position [8339, 0]
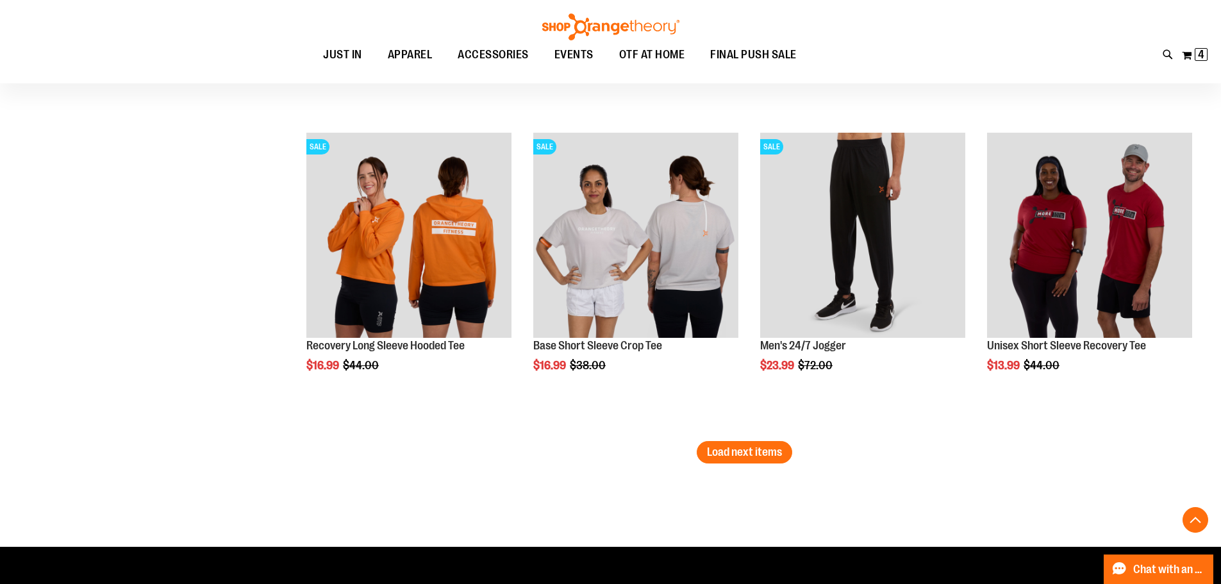
click at [757, 459] on button "Load next items" at bounding box center [744, 452] width 95 height 22
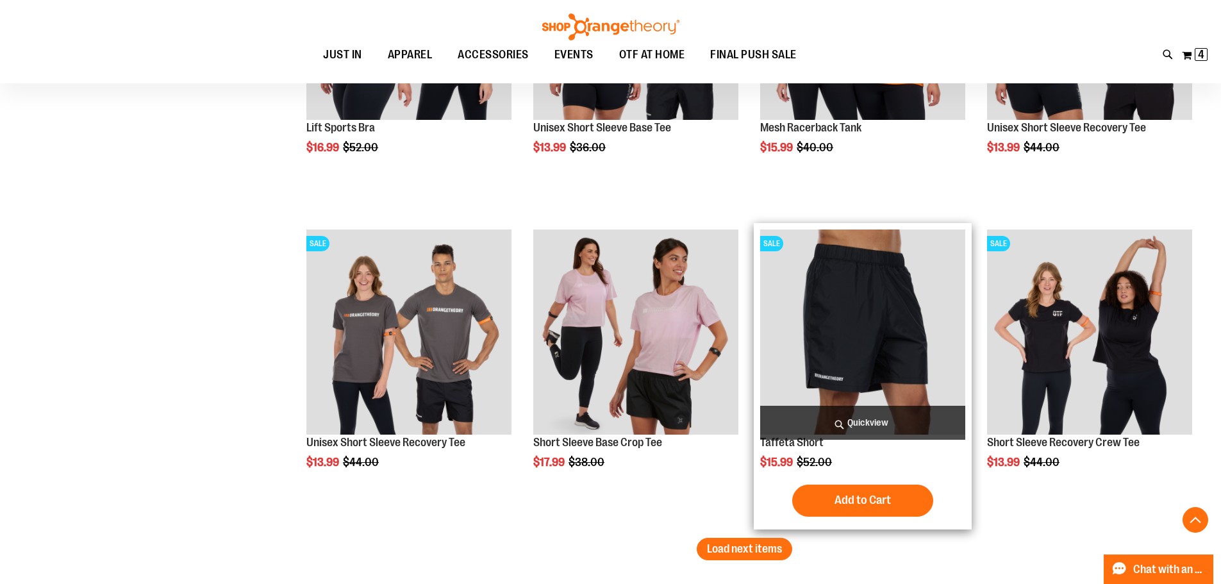
scroll to position [9236, 0]
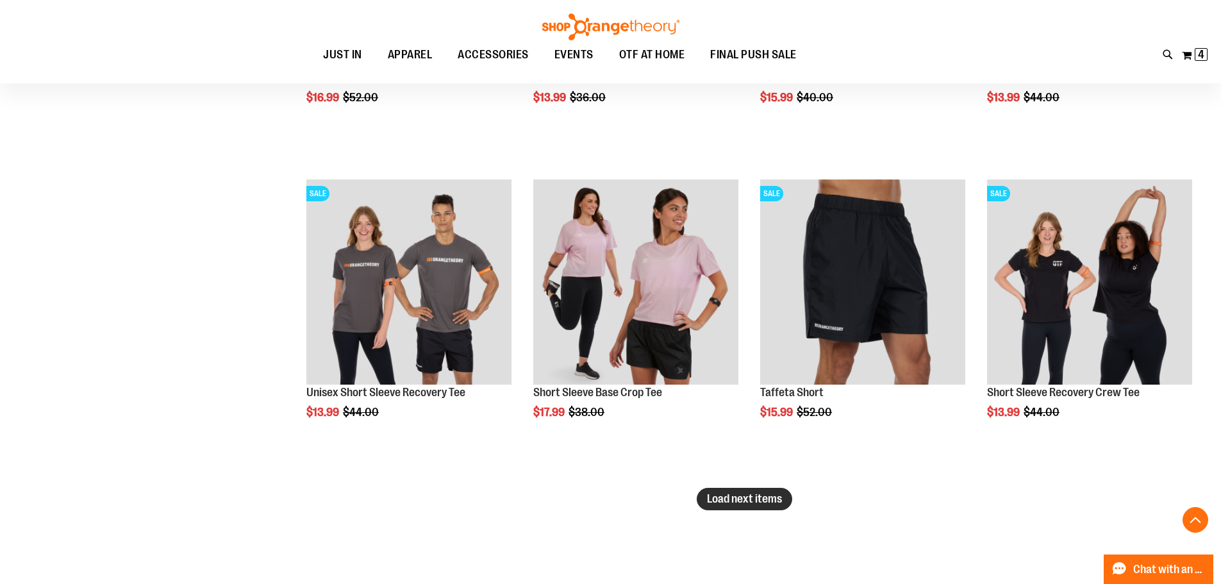
click at [768, 497] on span "Load next items" at bounding box center [744, 498] width 75 height 13
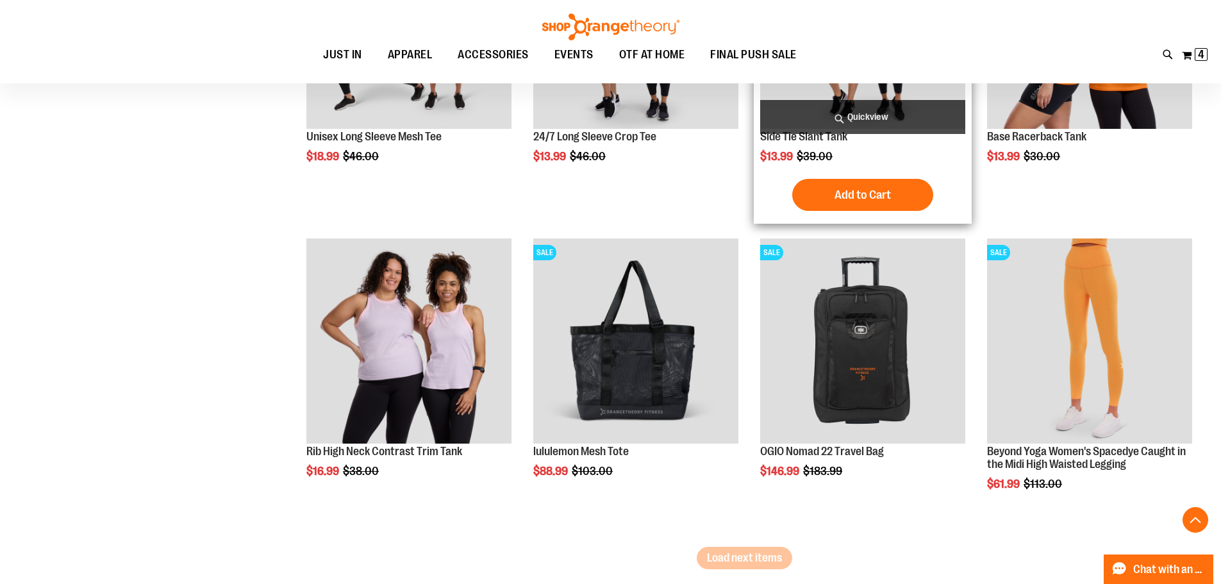
scroll to position [10133, 0]
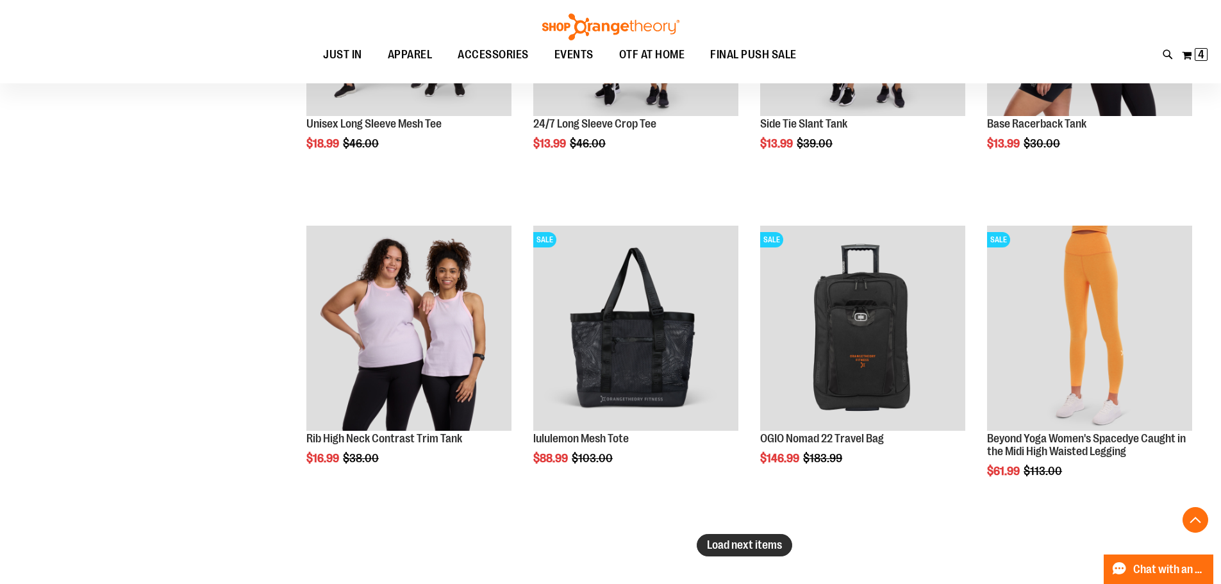
click at [735, 551] on span "Load next items" at bounding box center [744, 544] width 75 height 13
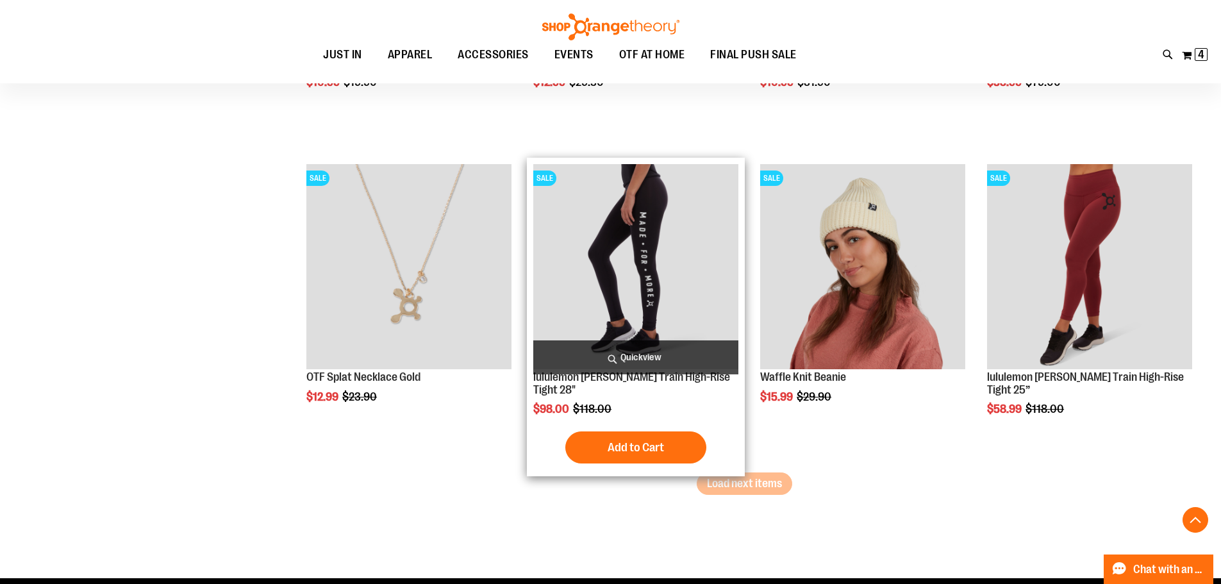
scroll to position [11159, 0]
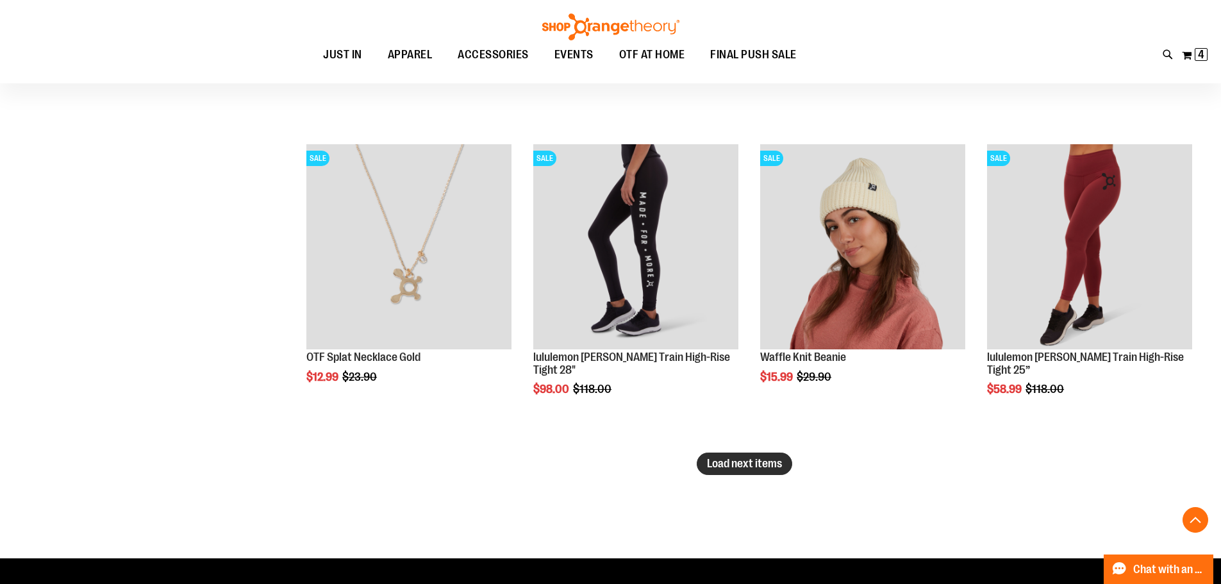
click at [735, 461] on span "Load next items" at bounding box center [744, 463] width 75 height 13
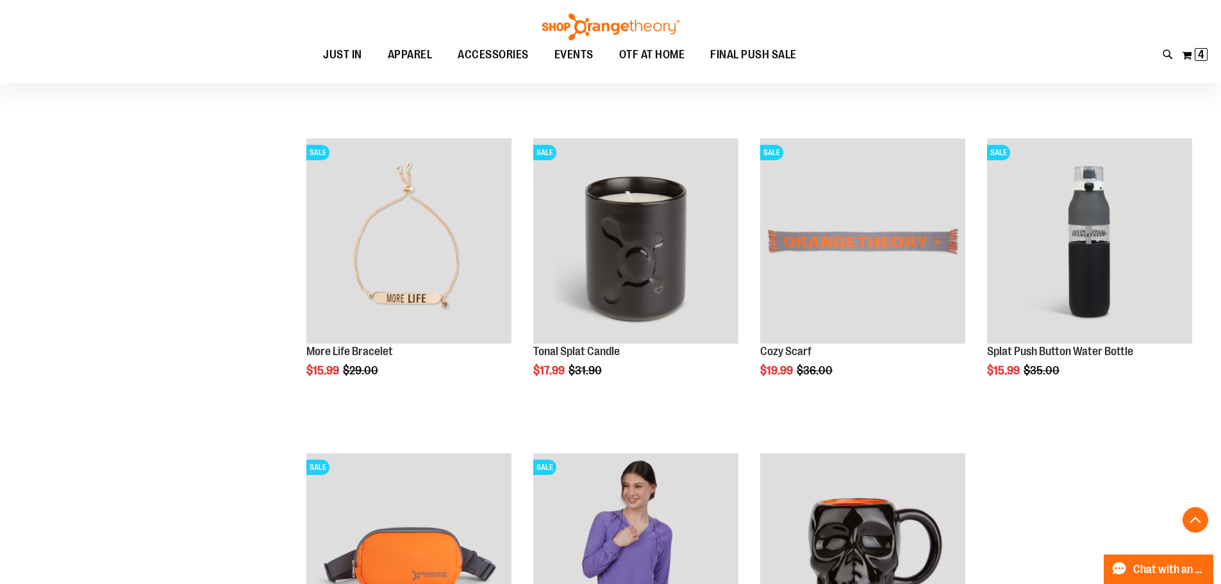
scroll to position [11800, 0]
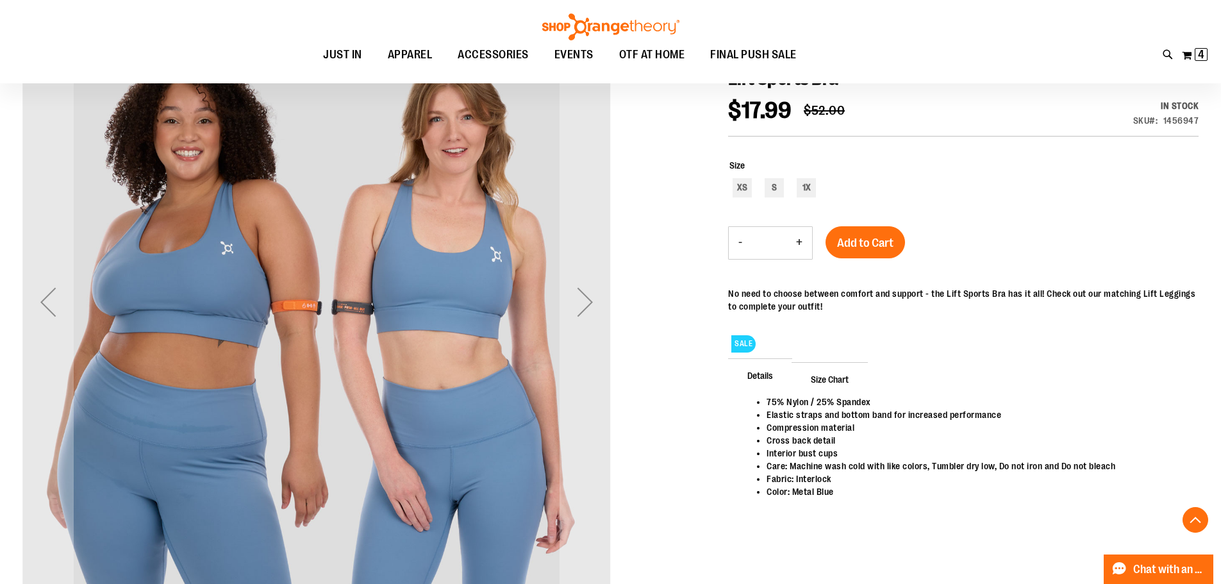
scroll to position [256, 0]
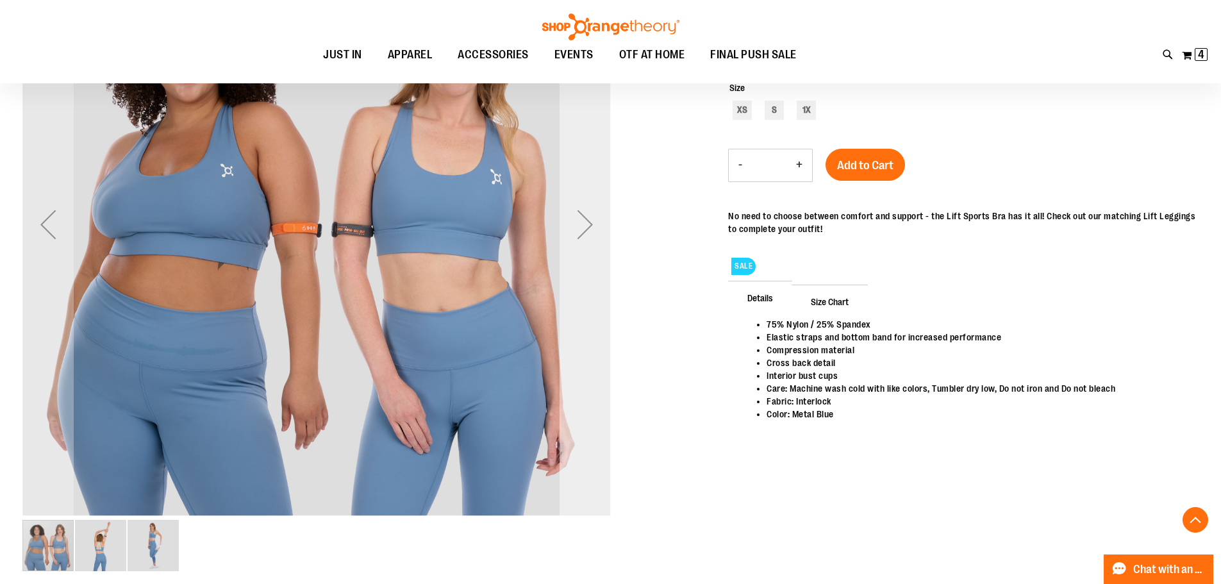
click at [583, 240] on div "Next" at bounding box center [584, 224] width 51 height 51
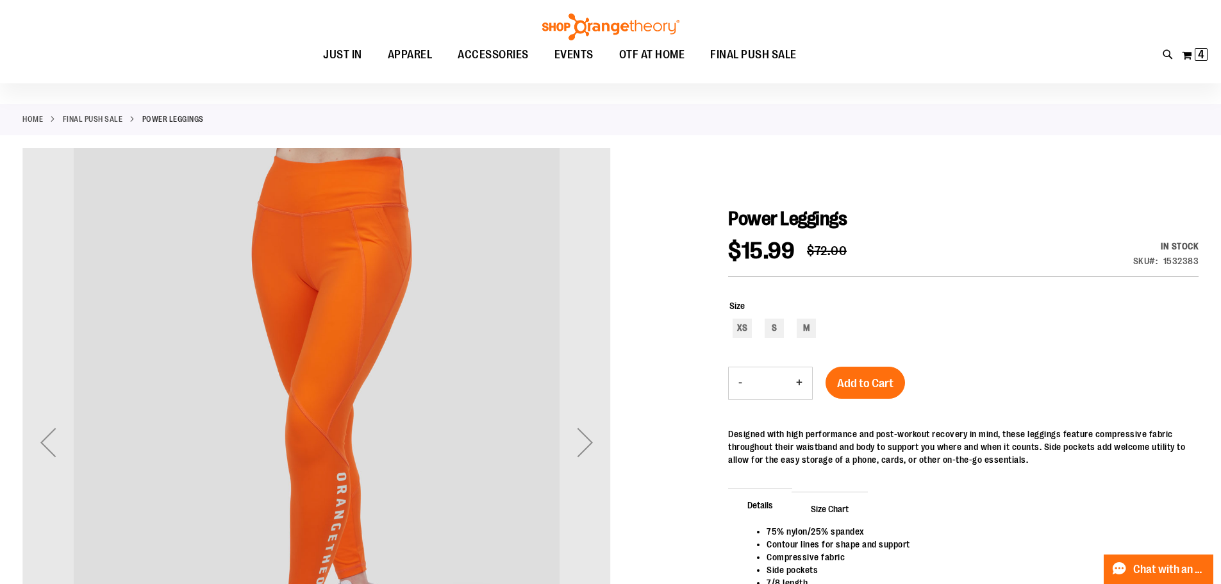
scroll to position [128, 0]
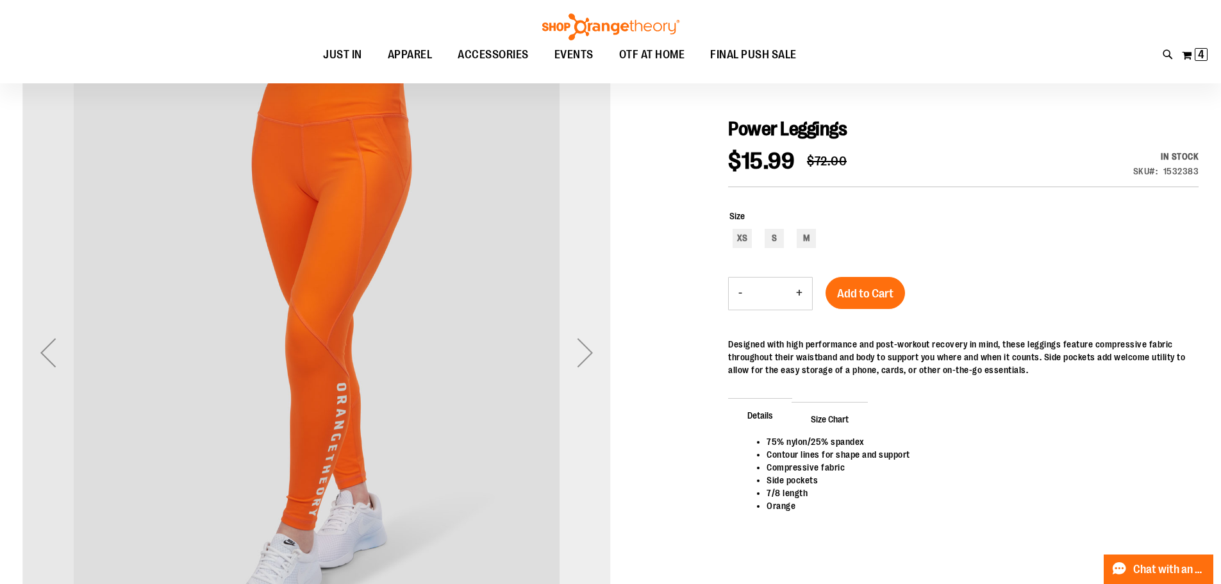
click at [584, 356] on div "Next" at bounding box center [584, 352] width 51 height 51
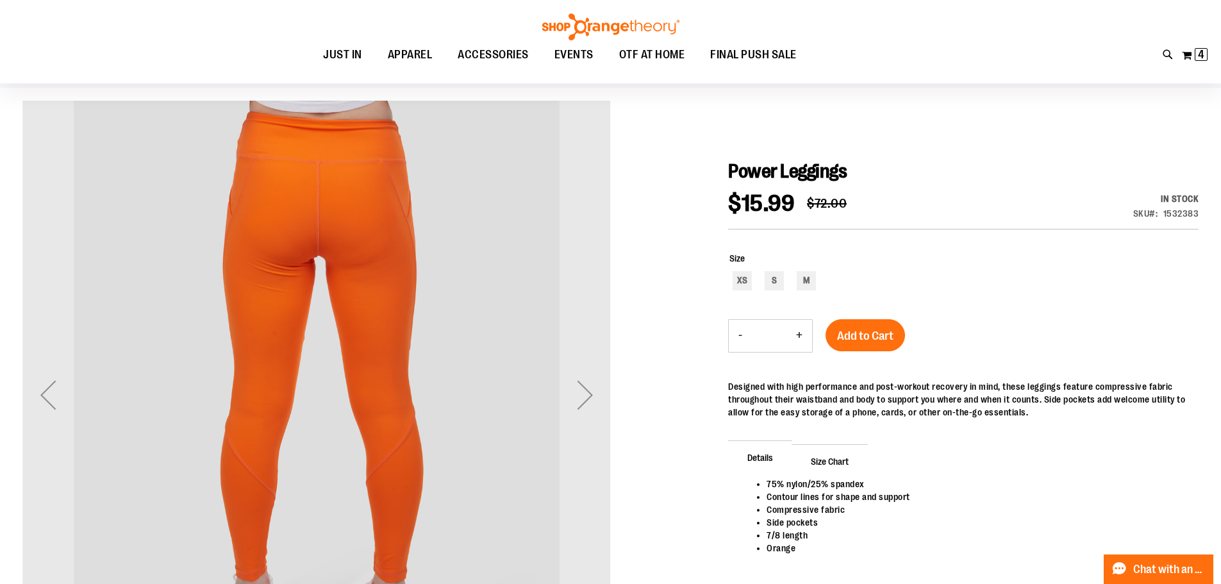
scroll to position [63, 0]
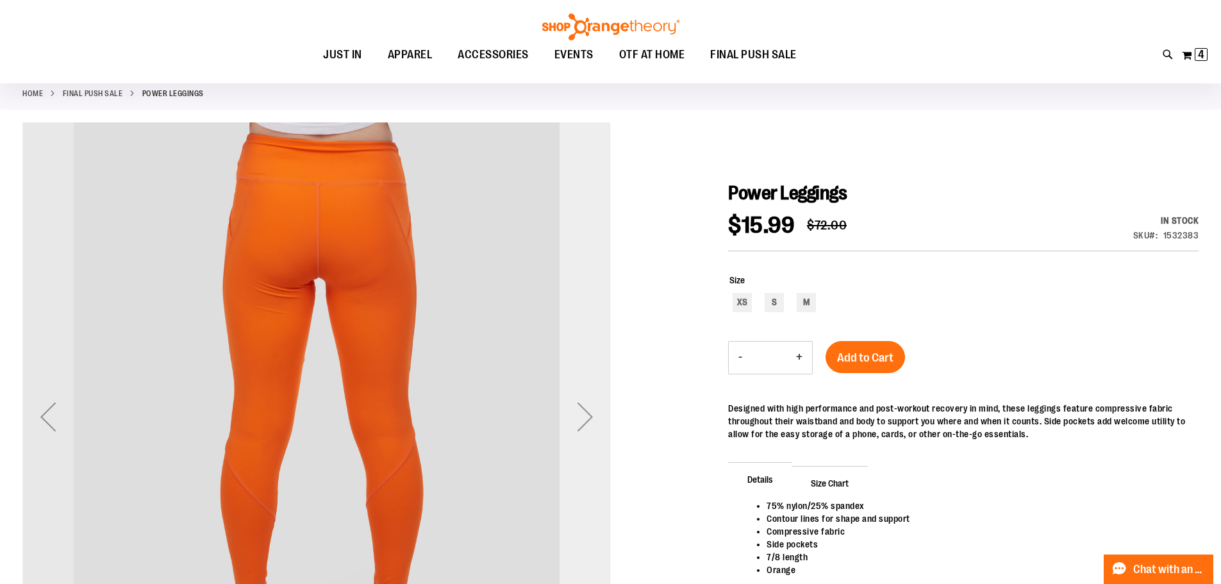
click at [587, 415] on div "Next" at bounding box center [584, 416] width 51 height 51
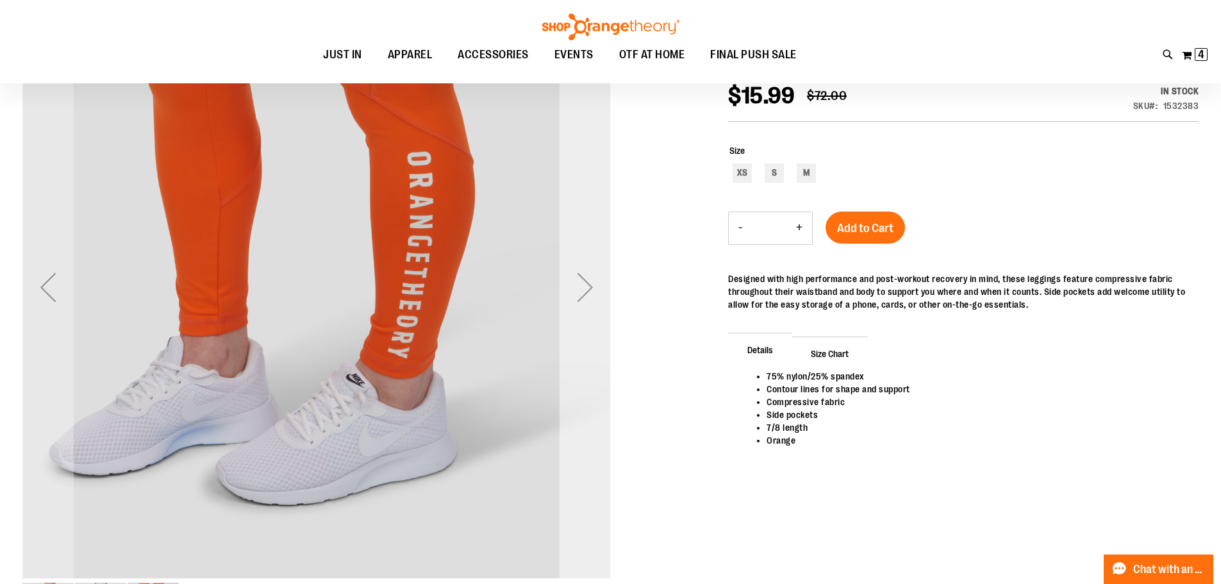
scroll to position [192, 0]
click at [582, 302] on div "Next" at bounding box center [584, 288] width 51 height 51
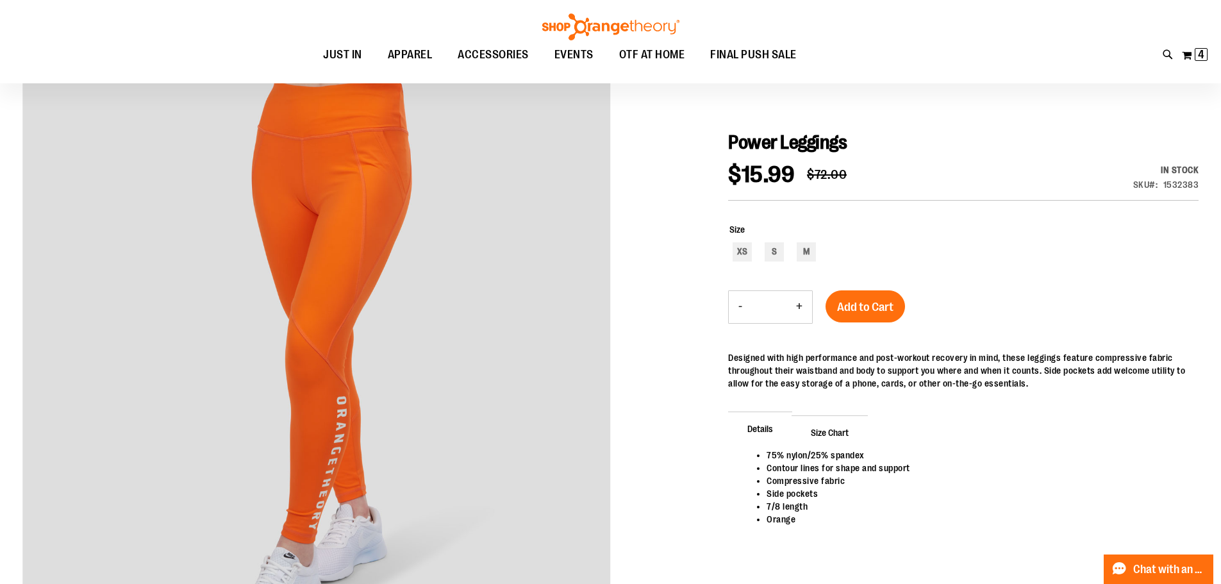
scroll to position [256, 0]
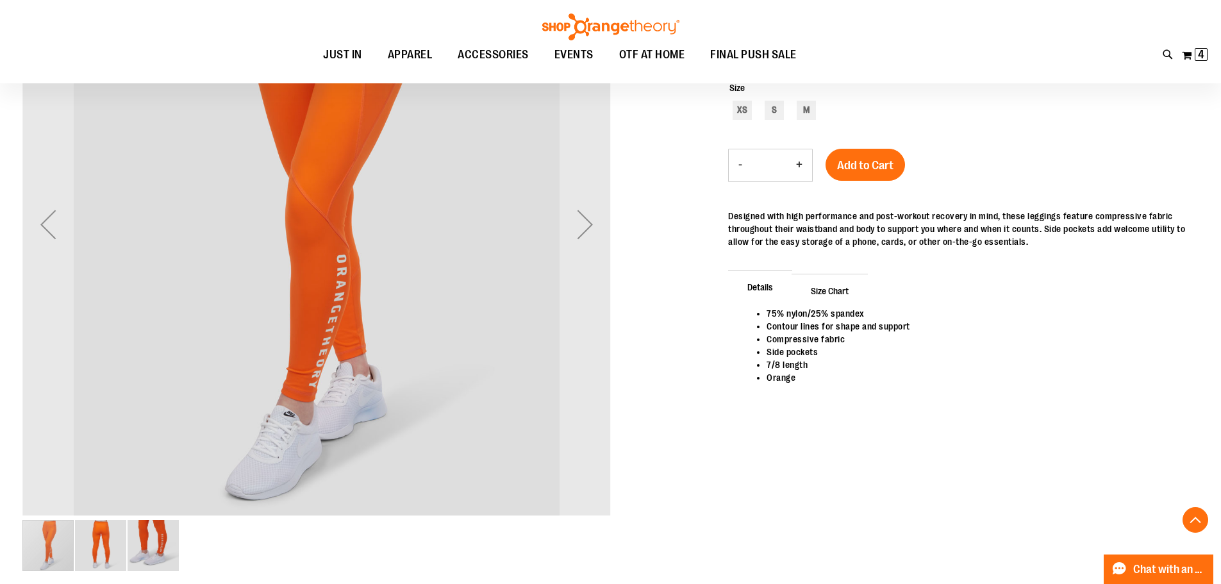
click at [108, 546] on img "image 2 of 3" at bounding box center [100, 545] width 51 height 51
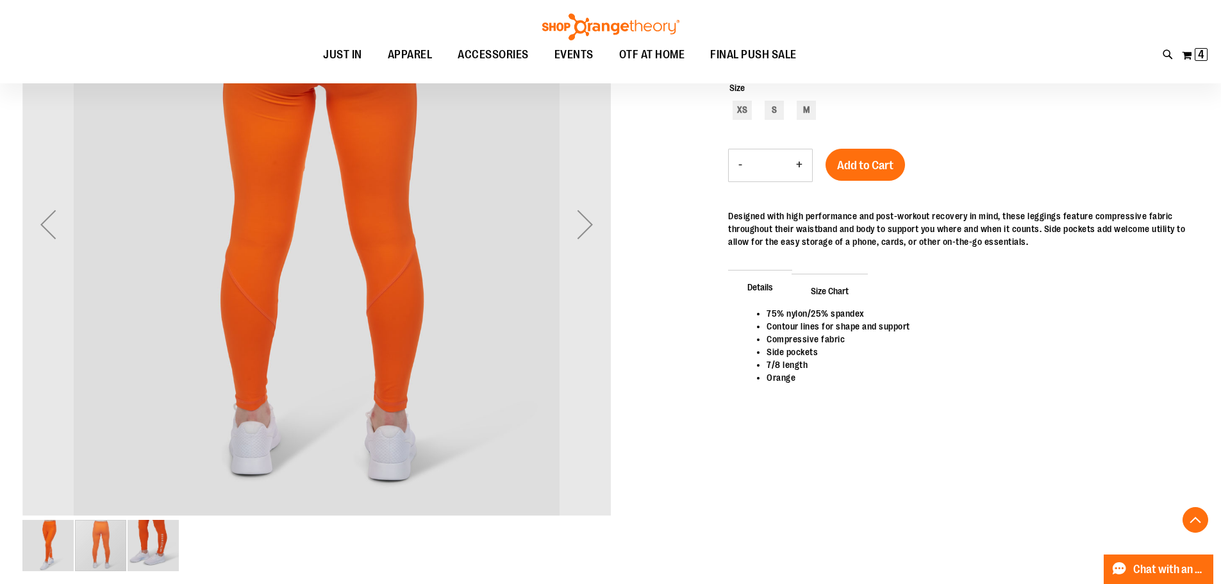
scroll to position [0, 0]
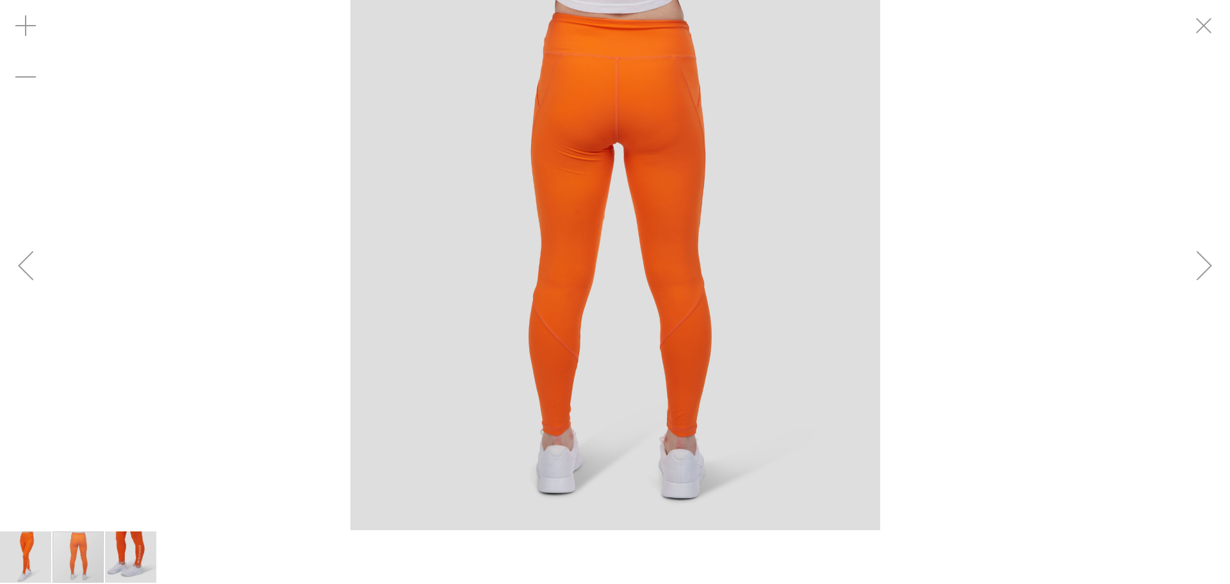
click at [616, 102] on img "carousel" at bounding box center [616, 265] width 530 height 530
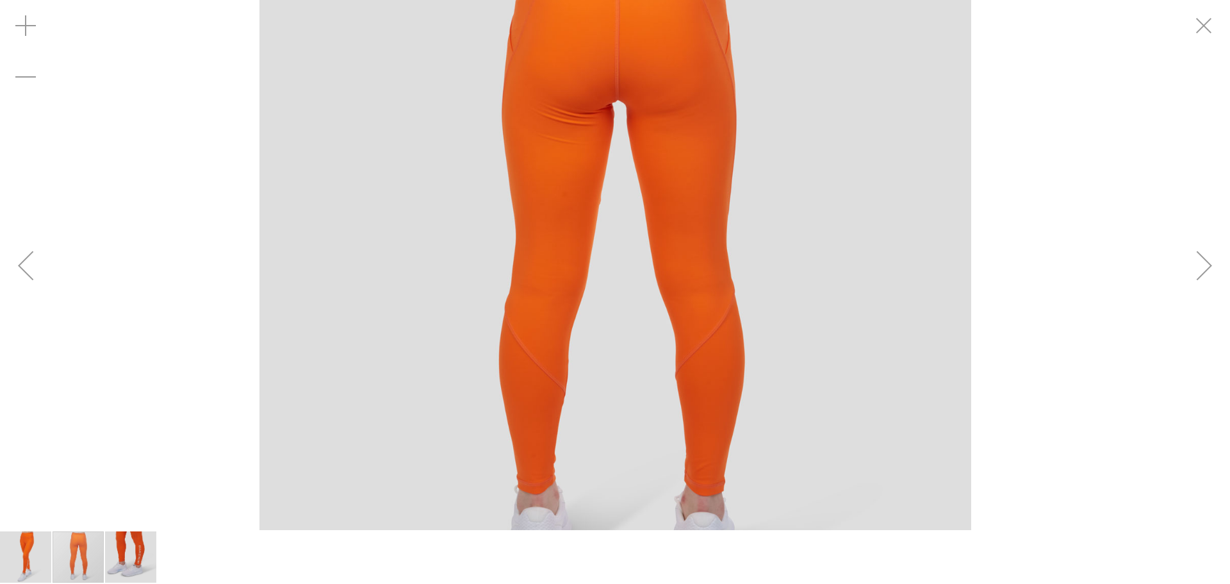
drag, startPoint x: 617, startPoint y: 112, endPoint x: 646, endPoint y: 247, distance: 137.6
click at [646, 247] on img "carousel" at bounding box center [616, 265] width 712 height 712
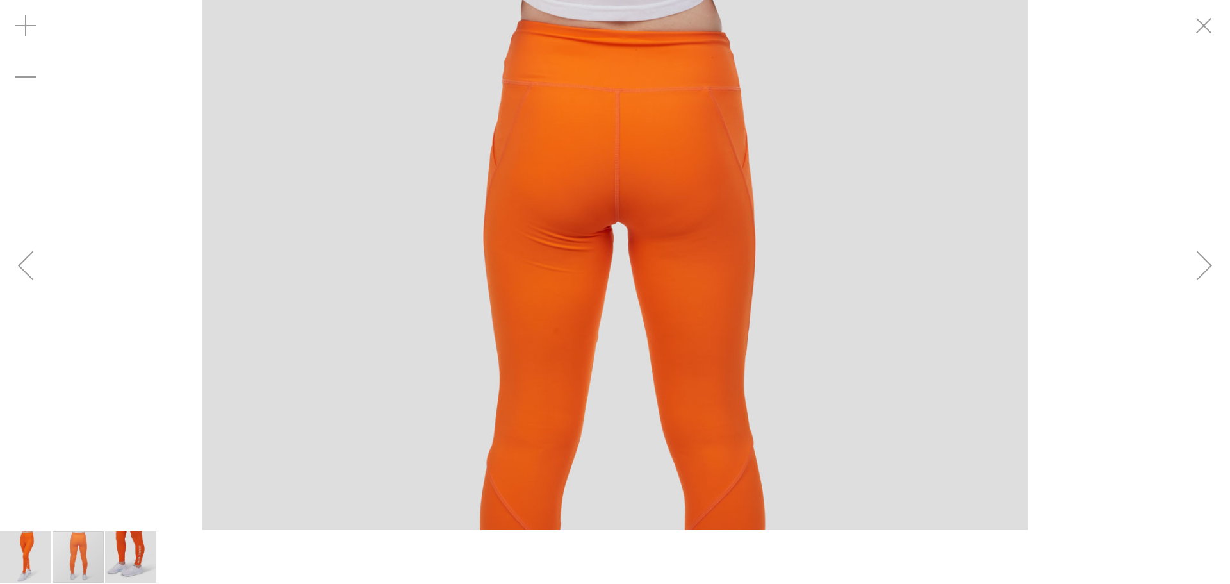
drag, startPoint x: 843, startPoint y: 85, endPoint x: 832, endPoint y: 245, distance: 160.5
click at [832, 246] on img "carousel" at bounding box center [615, 412] width 825 height 825
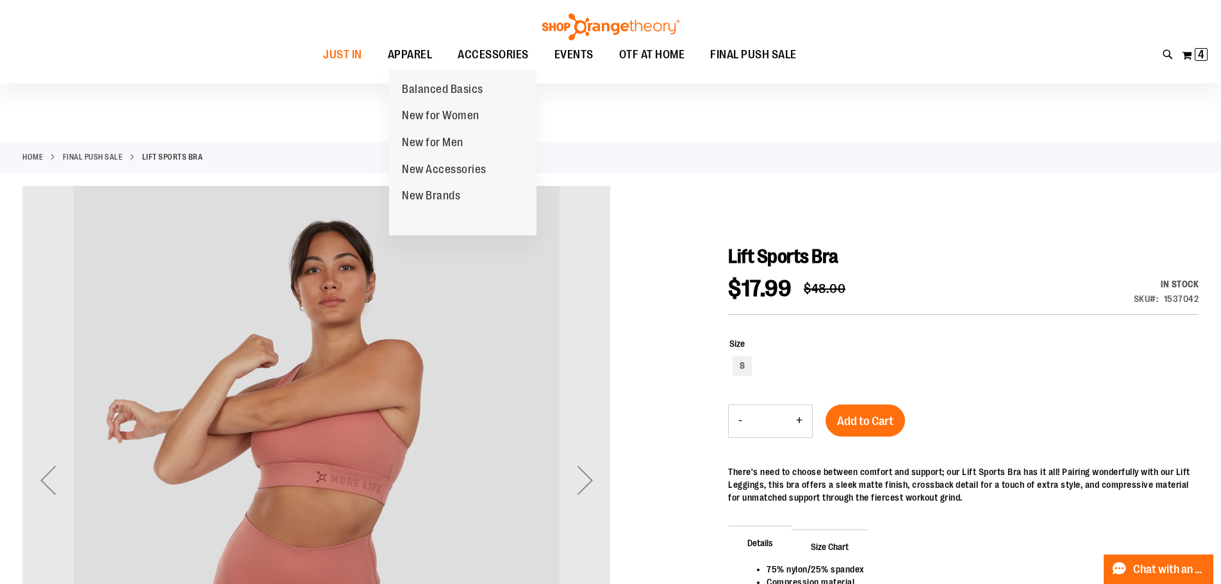
scroll to position [63, 0]
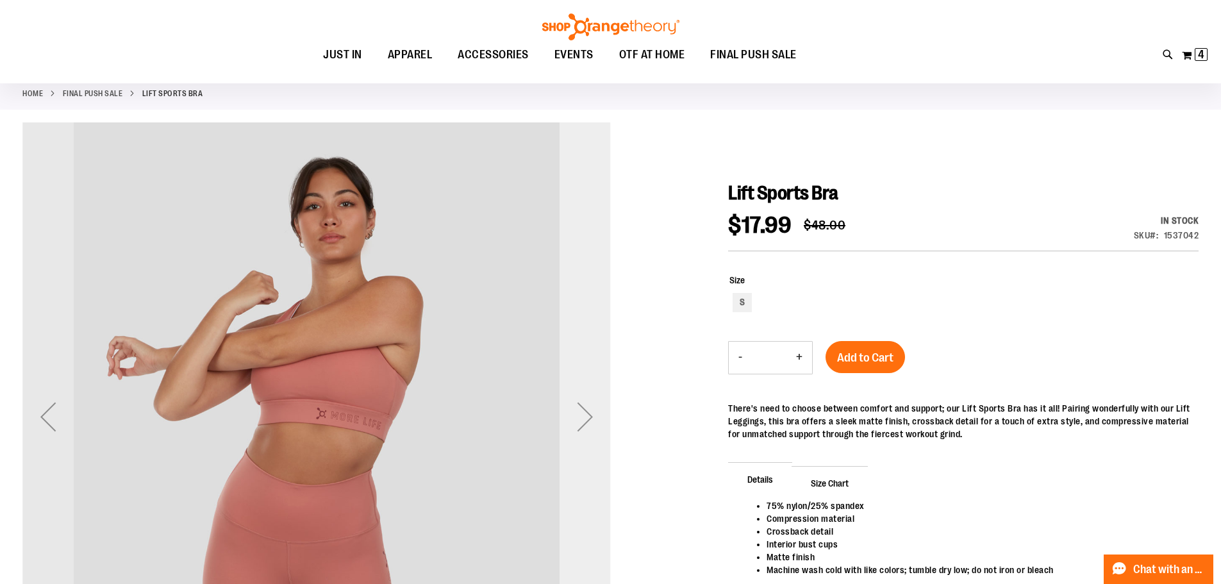
click at [591, 411] on div "Next" at bounding box center [584, 416] width 51 height 51
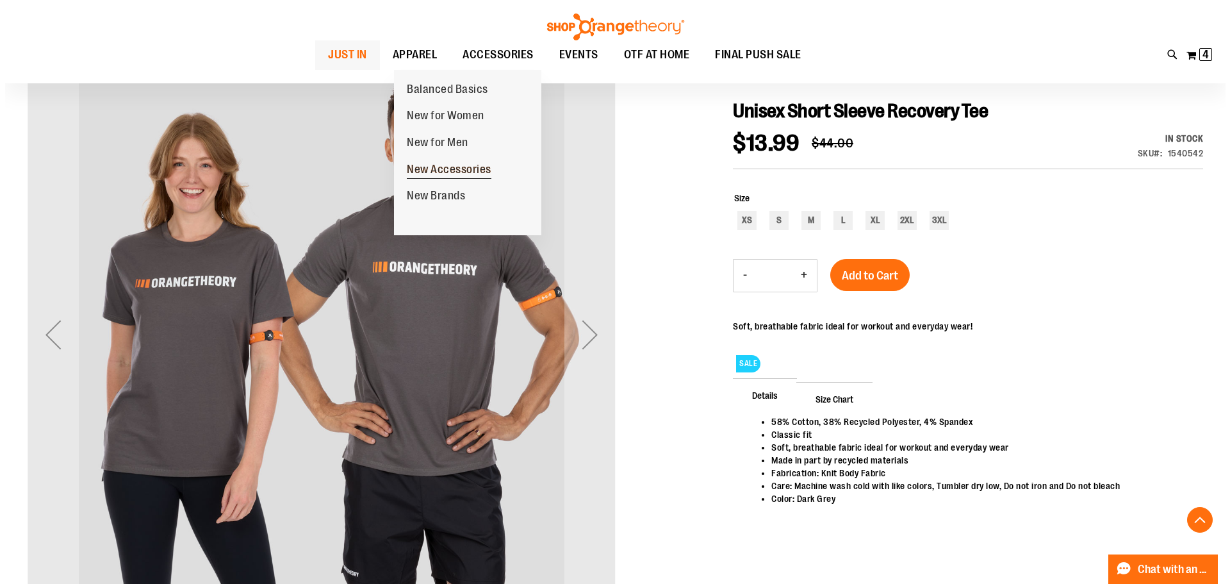
scroll to position [128, 0]
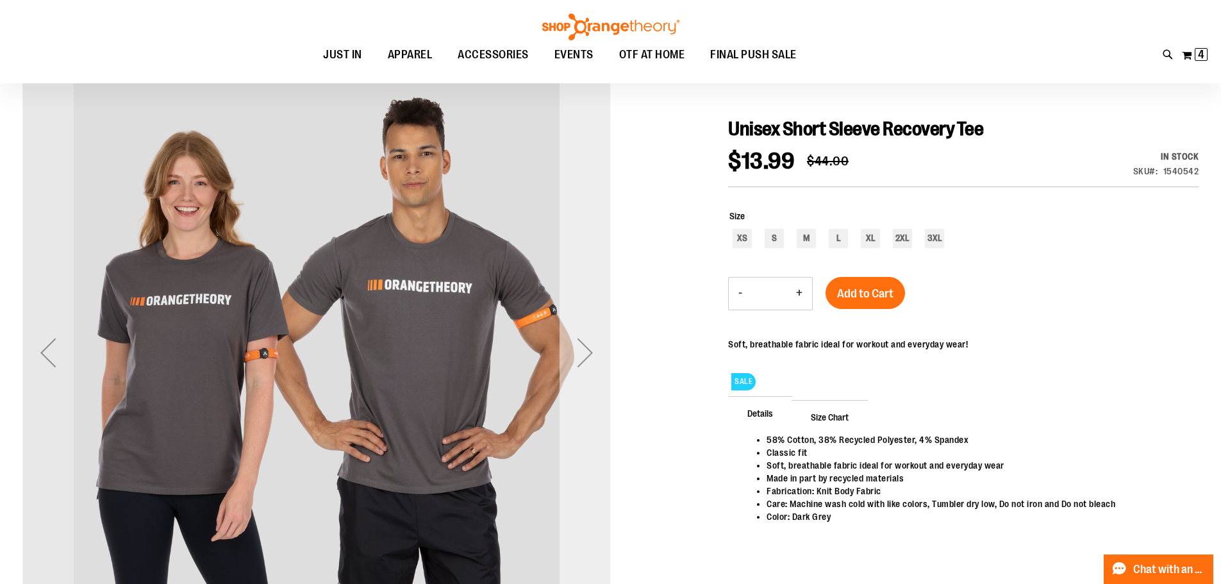
click at [588, 352] on div "Next" at bounding box center [584, 352] width 51 height 51
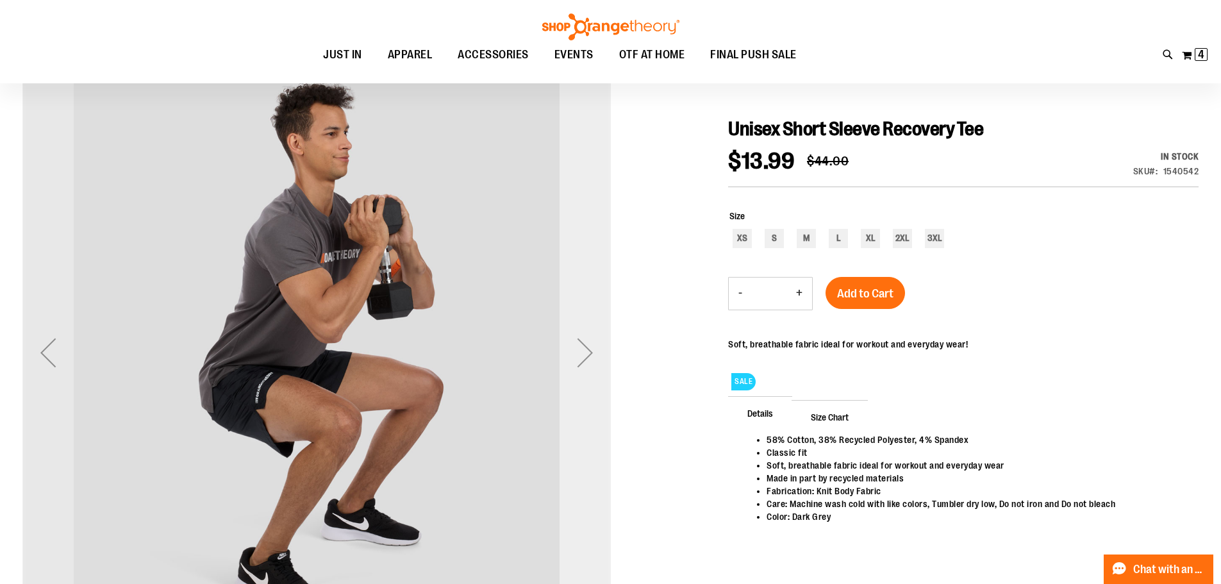
click at [588, 352] on div "Next" at bounding box center [584, 352] width 51 height 51
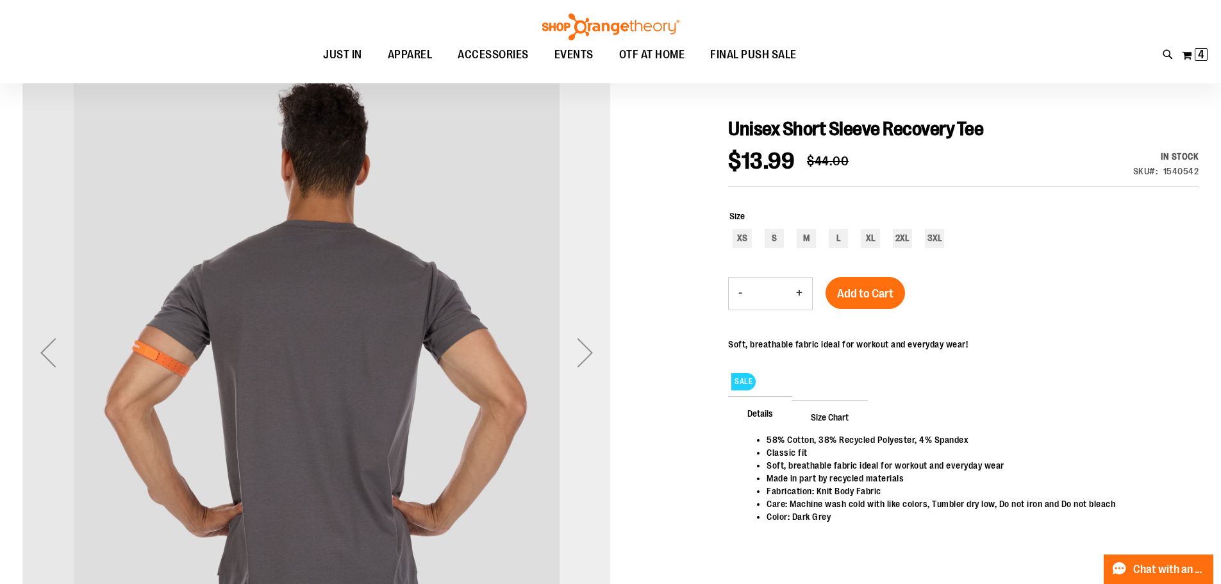
click at [588, 370] on div "Next" at bounding box center [584, 352] width 51 height 51
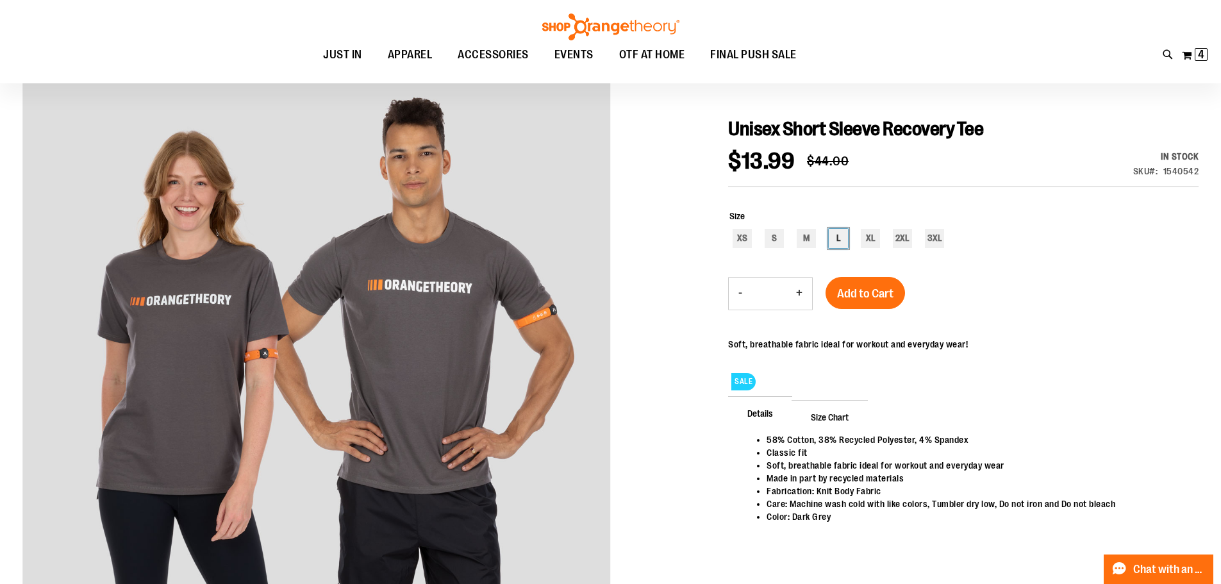
click at [838, 236] on div "L" at bounding box center [838, 238] width 19 height 19
type input "***"
click at [875, 290] on span "Add to Cart" at bounding box center [865, 293] width 56 height 14
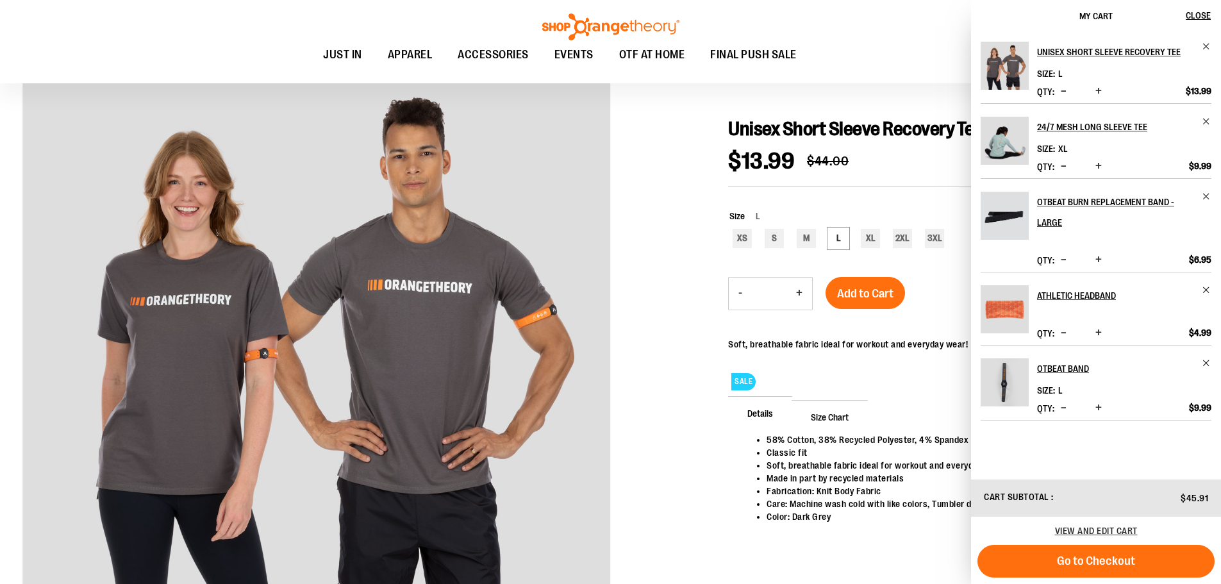
click at [731, 473] on div "58% Cotton, 38% Recycled Polyester, 4% Spandex Classic fit Soft, breathable fab…" at bounding box center [963, 492] width 470 height 119
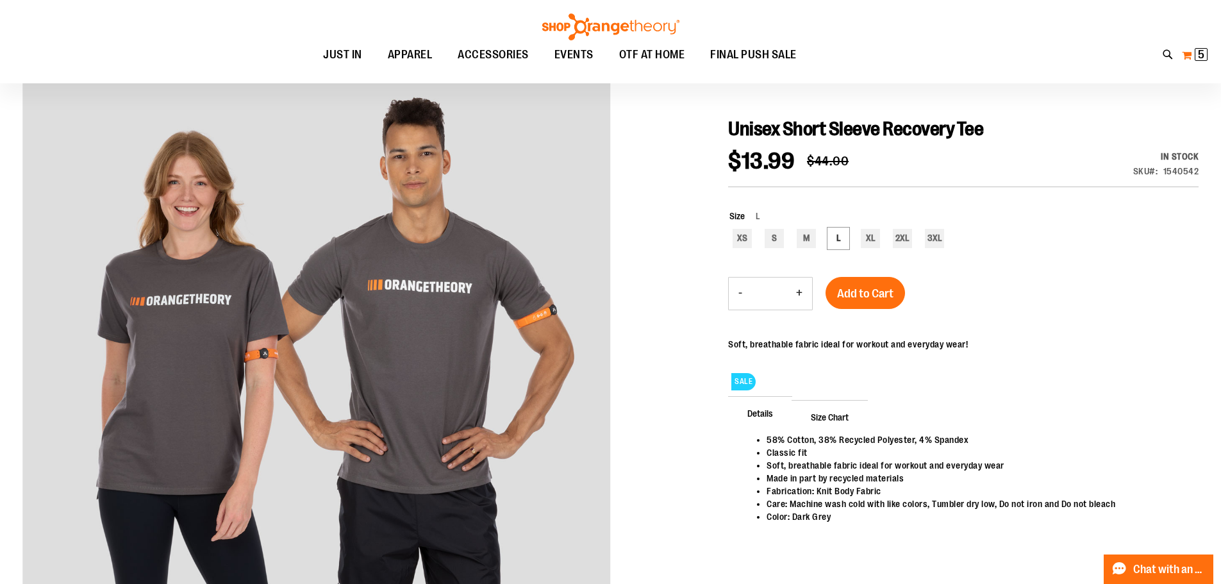
click at [1194, 57] on button "My Cart 5 5 items" at bounding box center [1194, 55] width 27 height 21
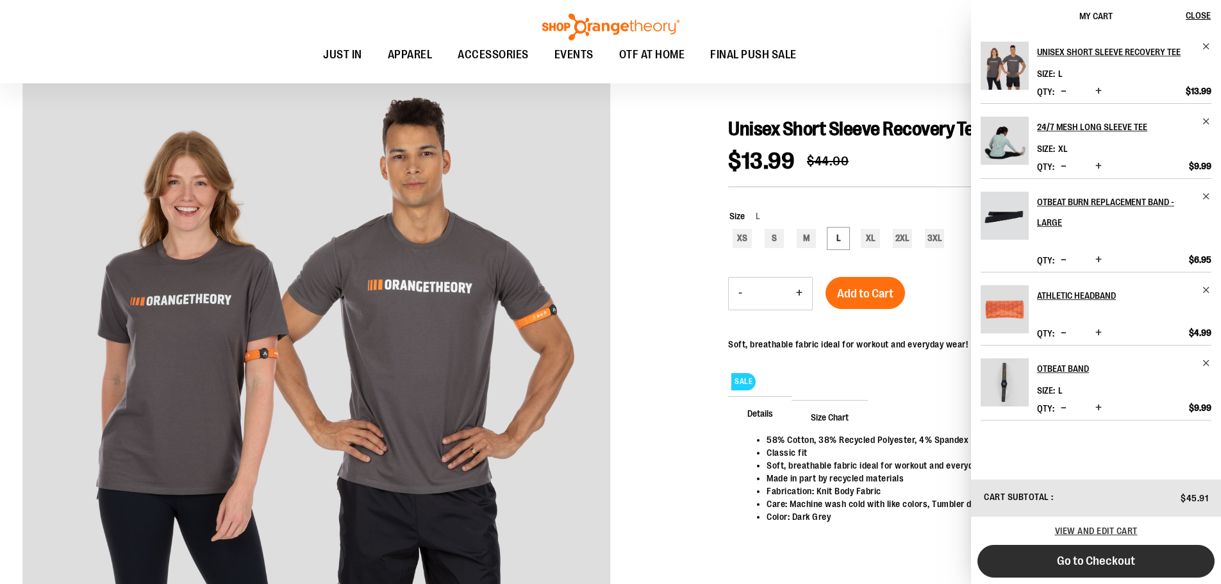
click at [1121, 556] on span "Go to Checkout" at bounding box center [1096, 561] width 78 height 14
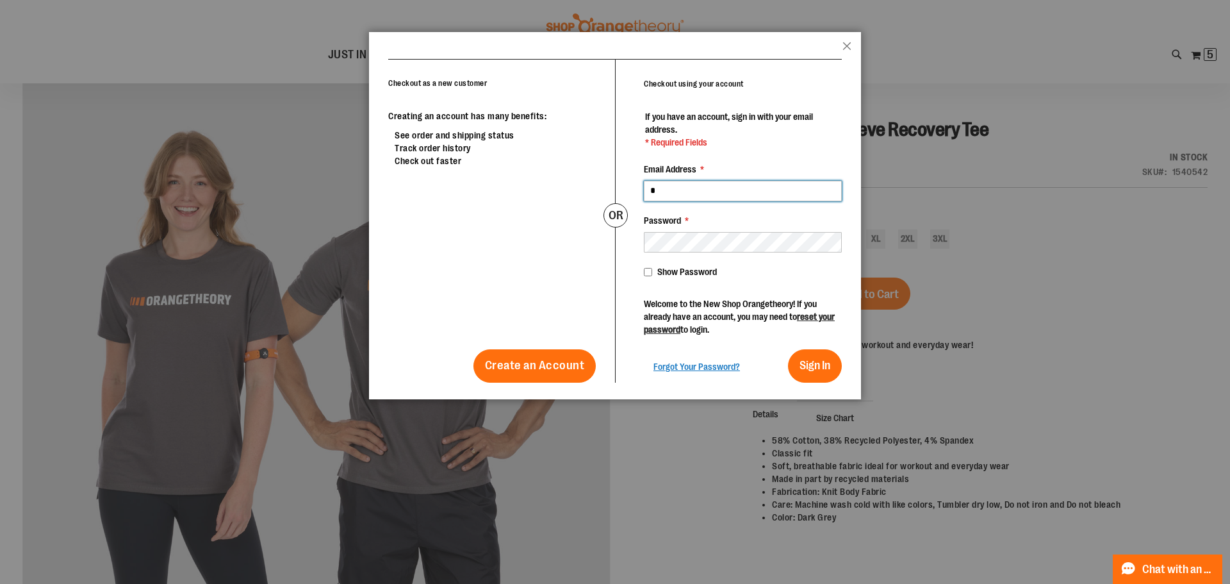
drag, startPoint x: 658, startPoint y: 193, endPoint x: 624, endPoint y: 191, distance: 34.7
click at [631, 192] on div "Checkout using your account If you have an account, sign in with your email add…" at bounding box center [728, 221] width 227 height 323
type input "**********"
click at [813, 357] on button "Sign In" at bounding box center [815, 365] width 54 height 33
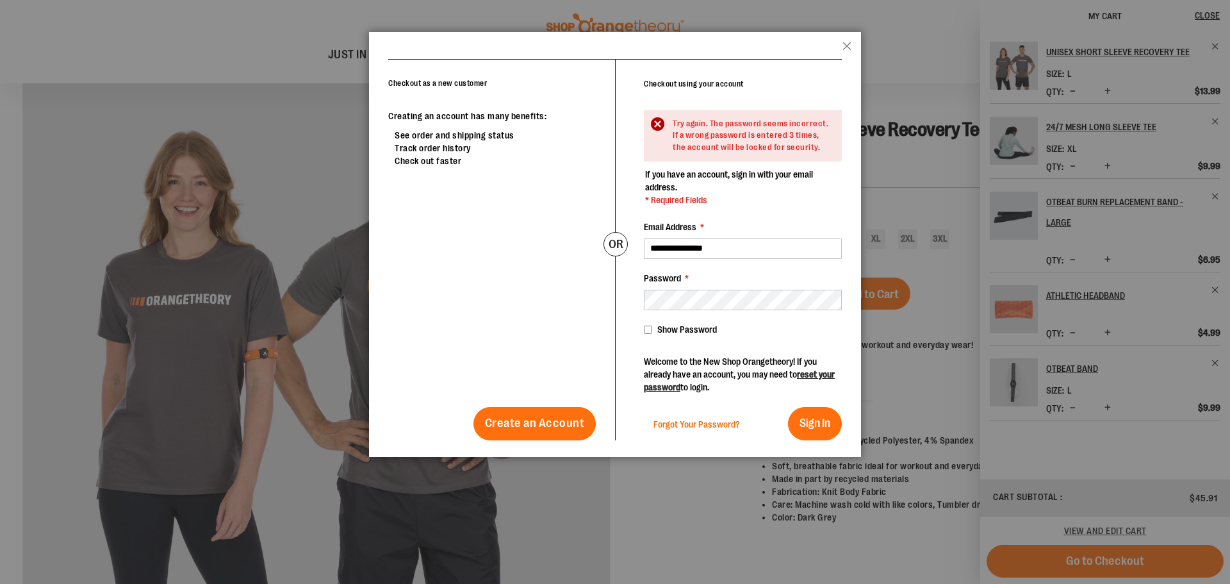
click at [693, 422] on span "Forgot Your Password?" at bounding box center [697, 424] width 87 height 10
